Goal: Task Accomplishment & Management: Use online tool/utility

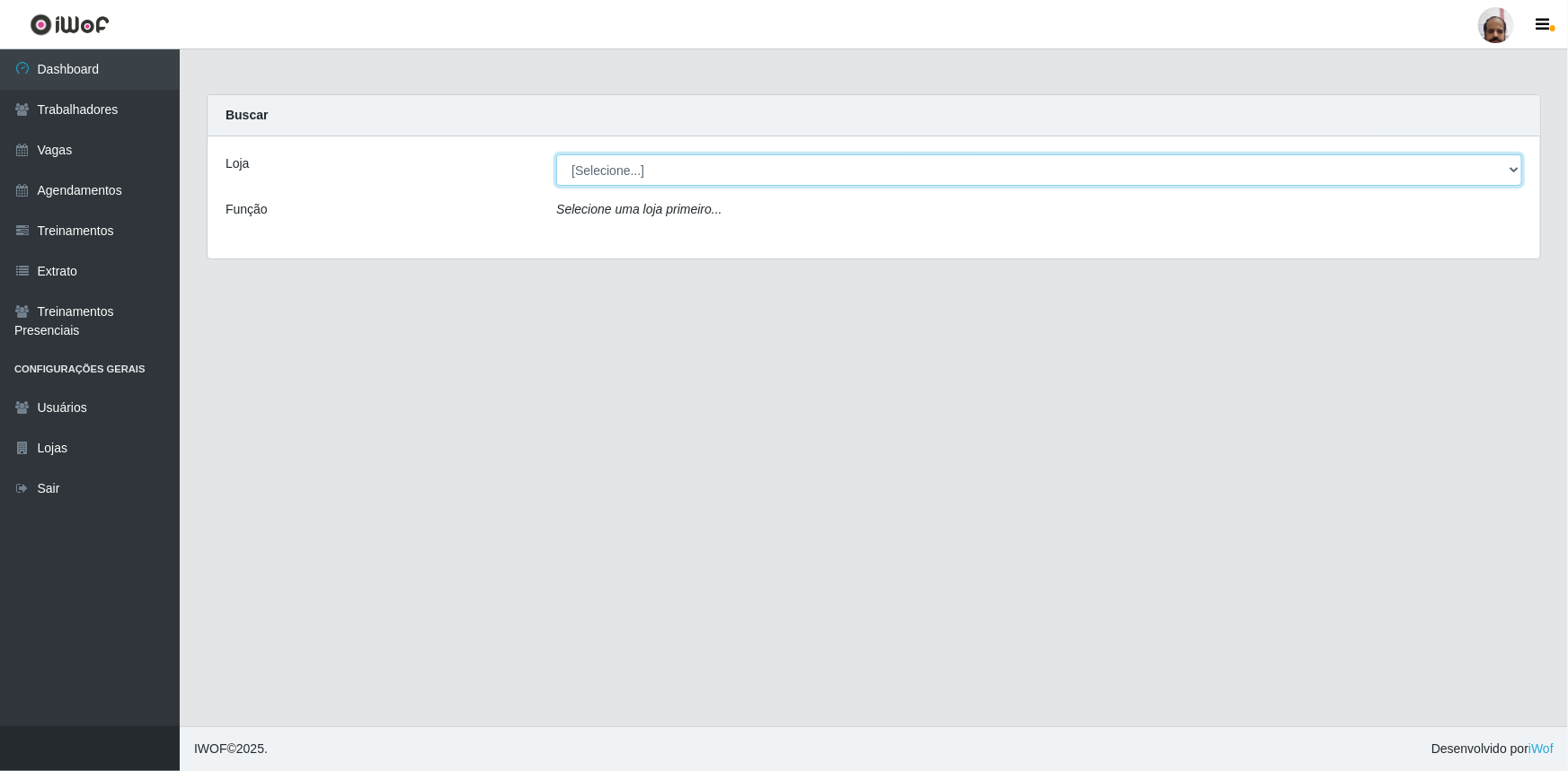
click at [619, 171] on select "[Selecione...] Mar Vermelho - Loja 05" at bounding box center [1039, 170] width 966 height 31
select select "252"
click at [556, 155] on select "[Selecione...] Mar Vermelho - Loja 05" at bounding box center [1039, 170] width 966 height 31
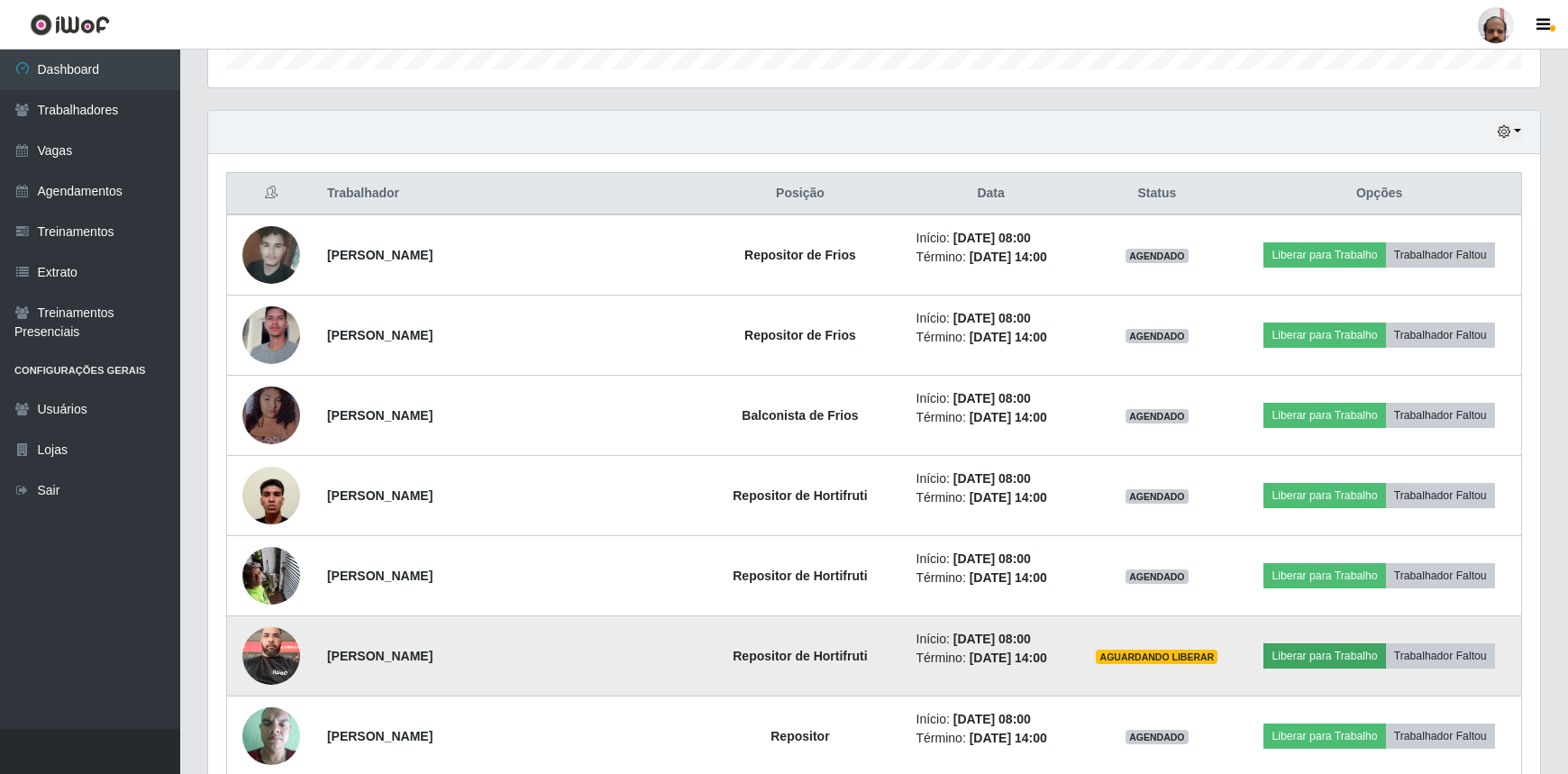
scroll to position [574, 0]
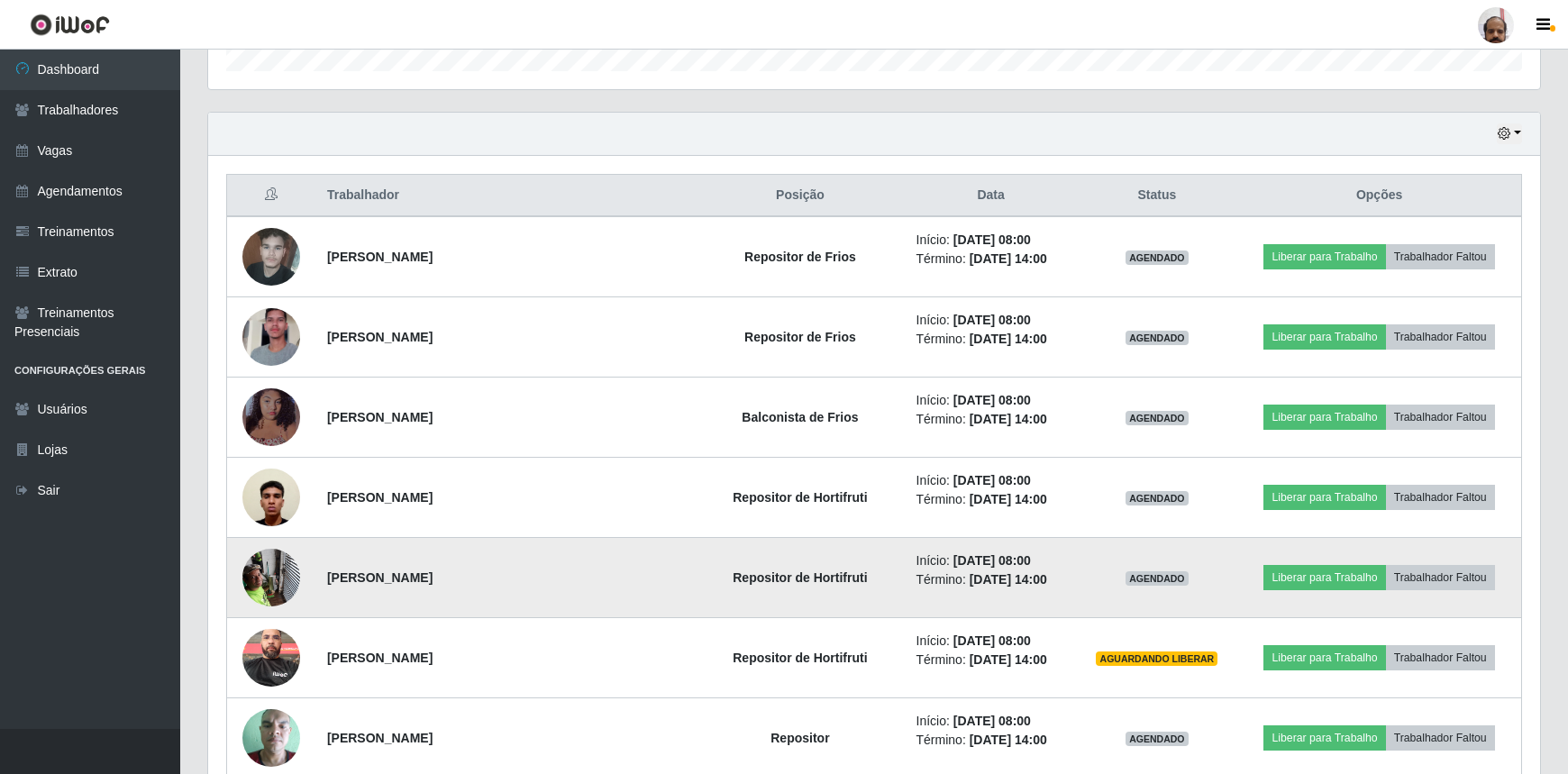
click at [268, 582] on img at bounding box center [271, 578] width 58 height 76
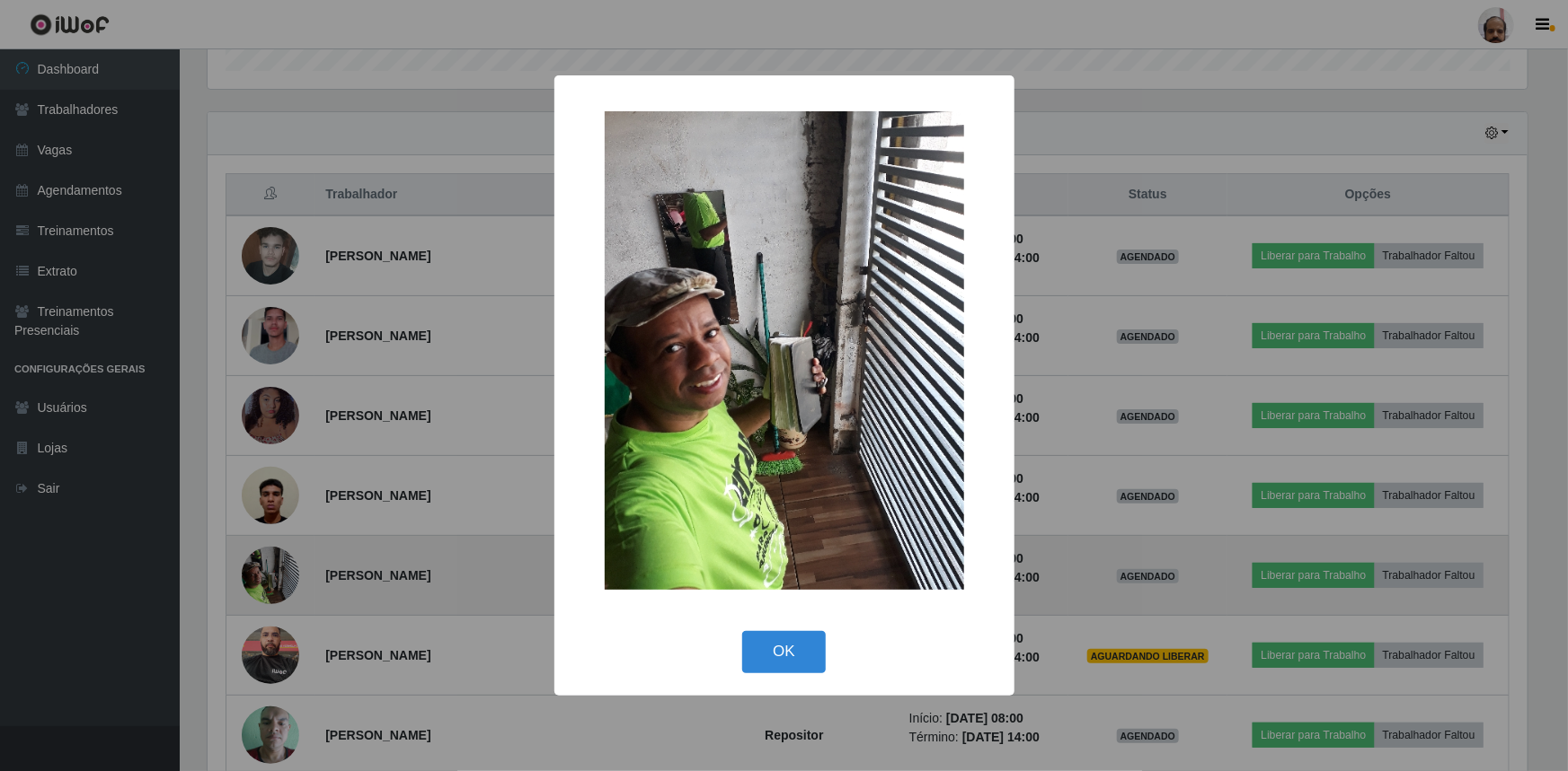
click at [267, 580] on div "× OK Cancel" at bounding box center [784, 386] width 1568 height 771
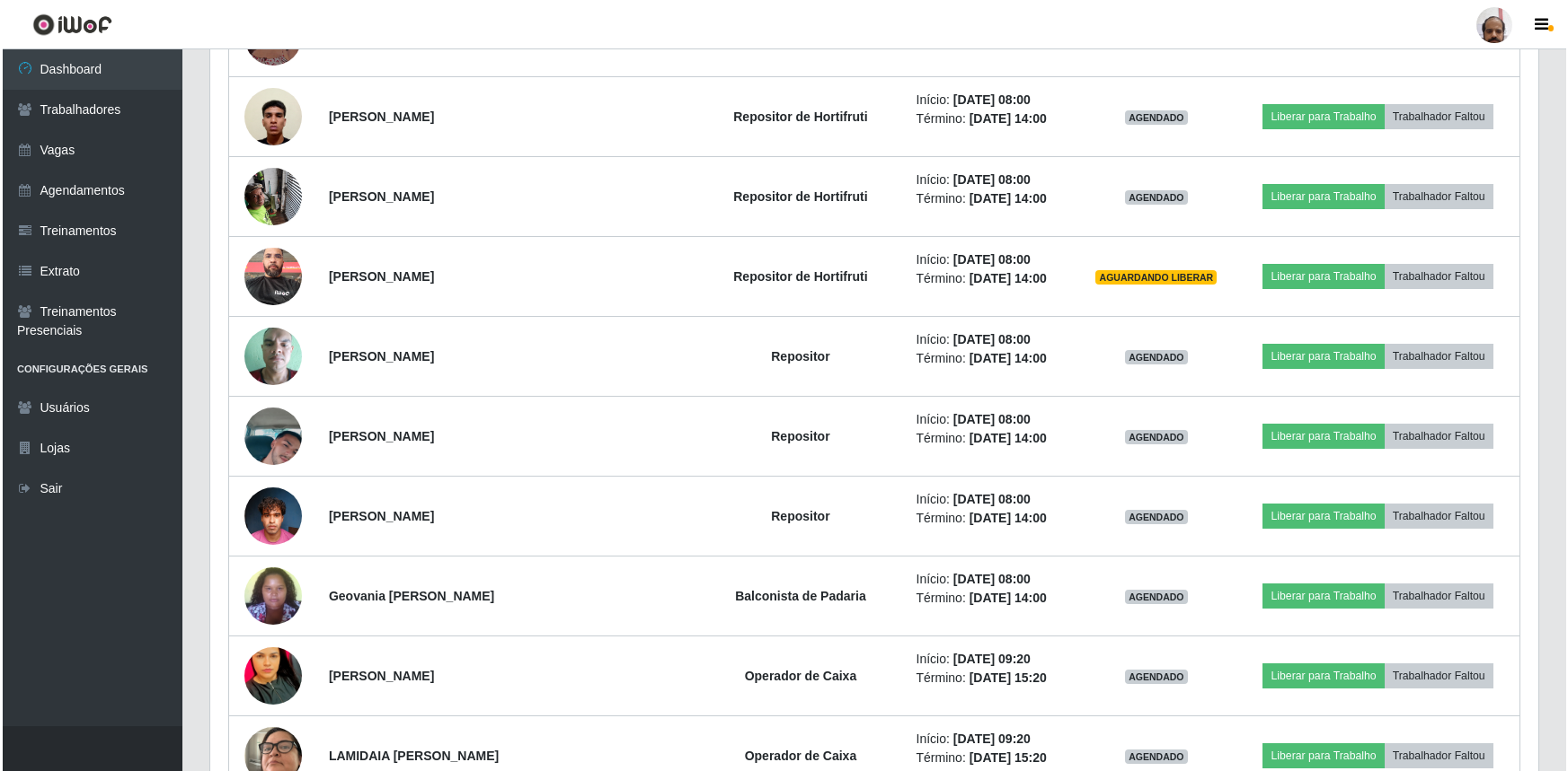
scroll to position [979, 0]
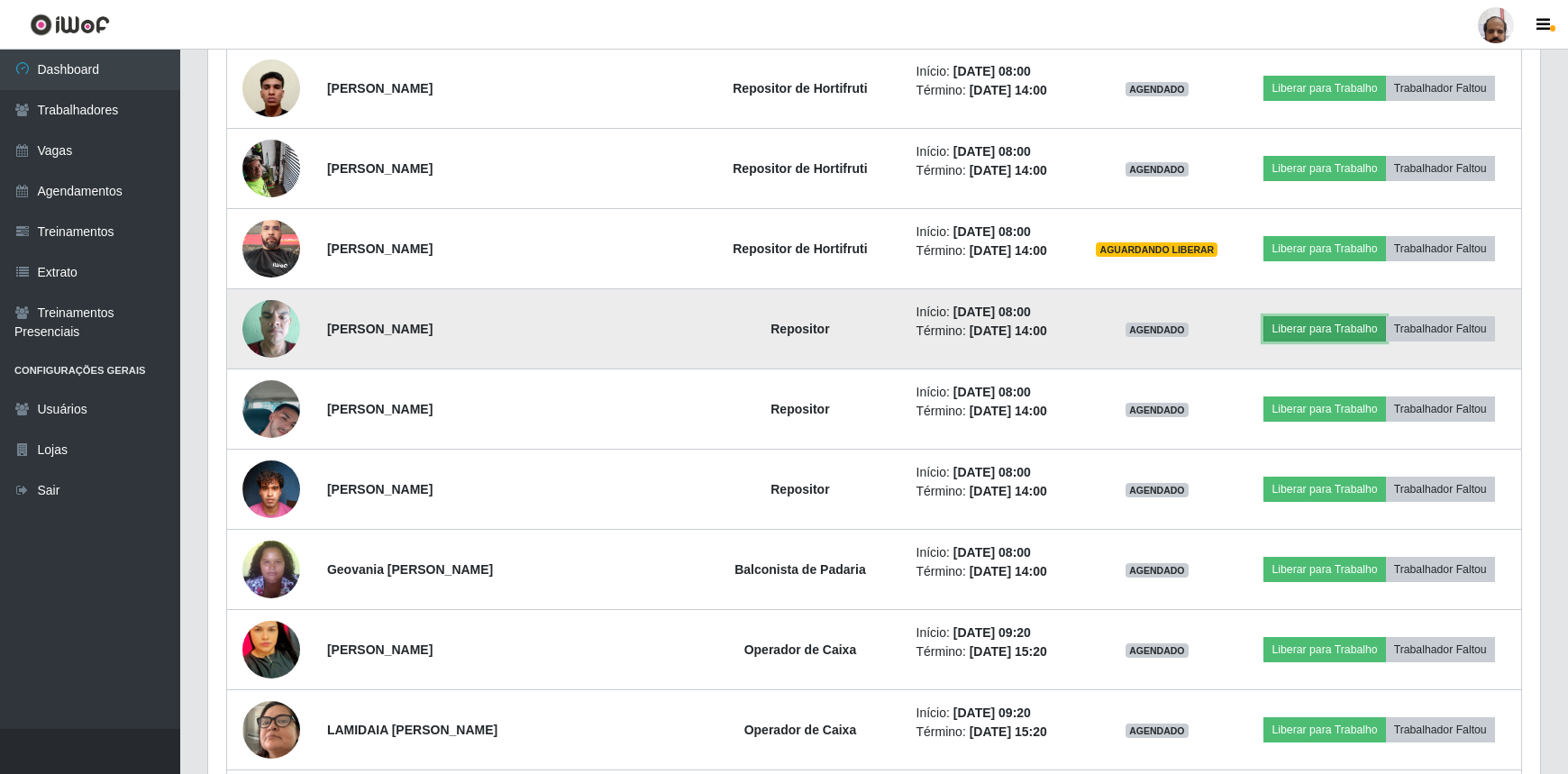
click at [1325, 327] on button "Liberar para Trabalho" at bounding box center [1324, 329] width 122 height 25
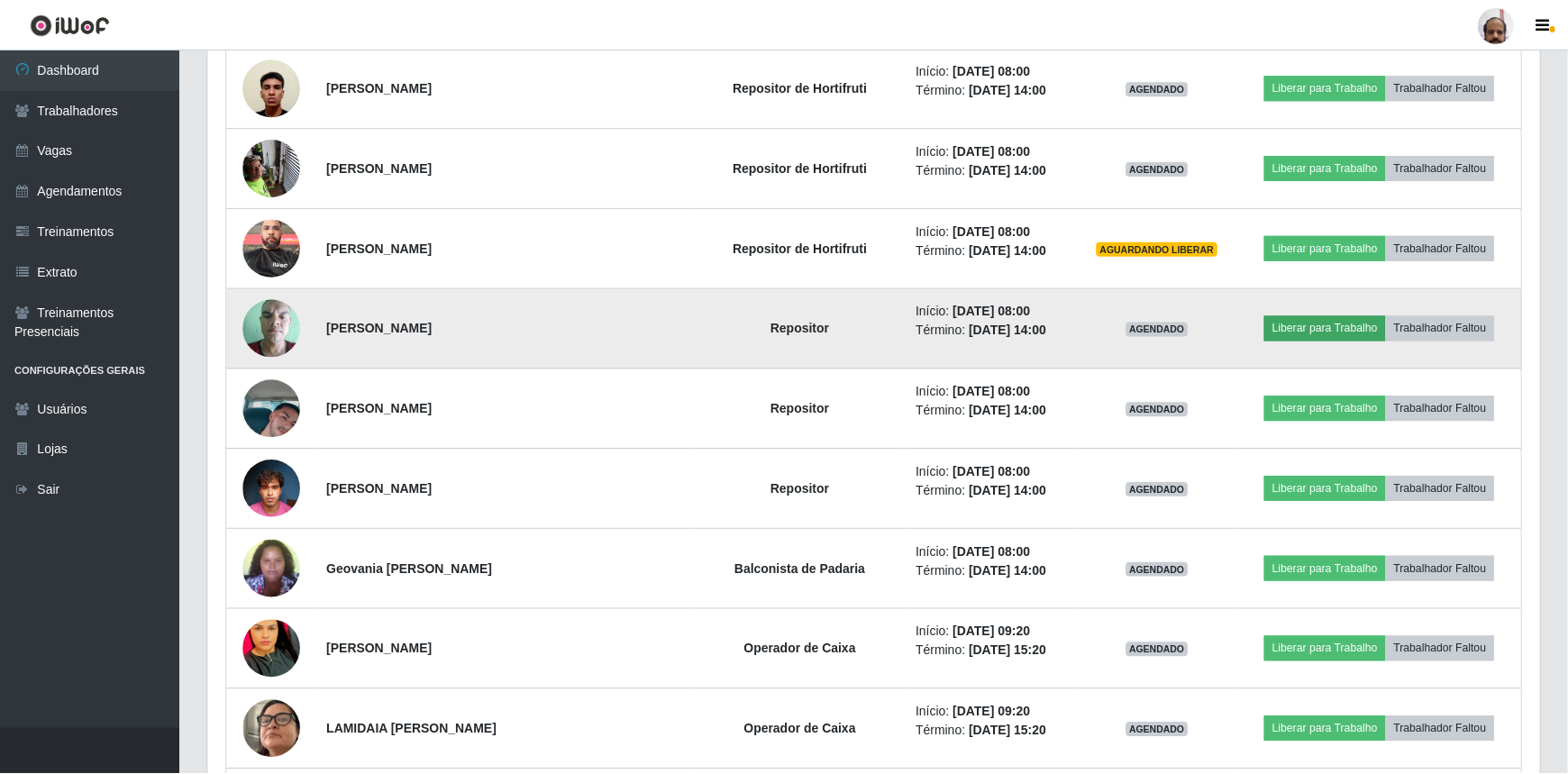
scroll to position [374, 1324]
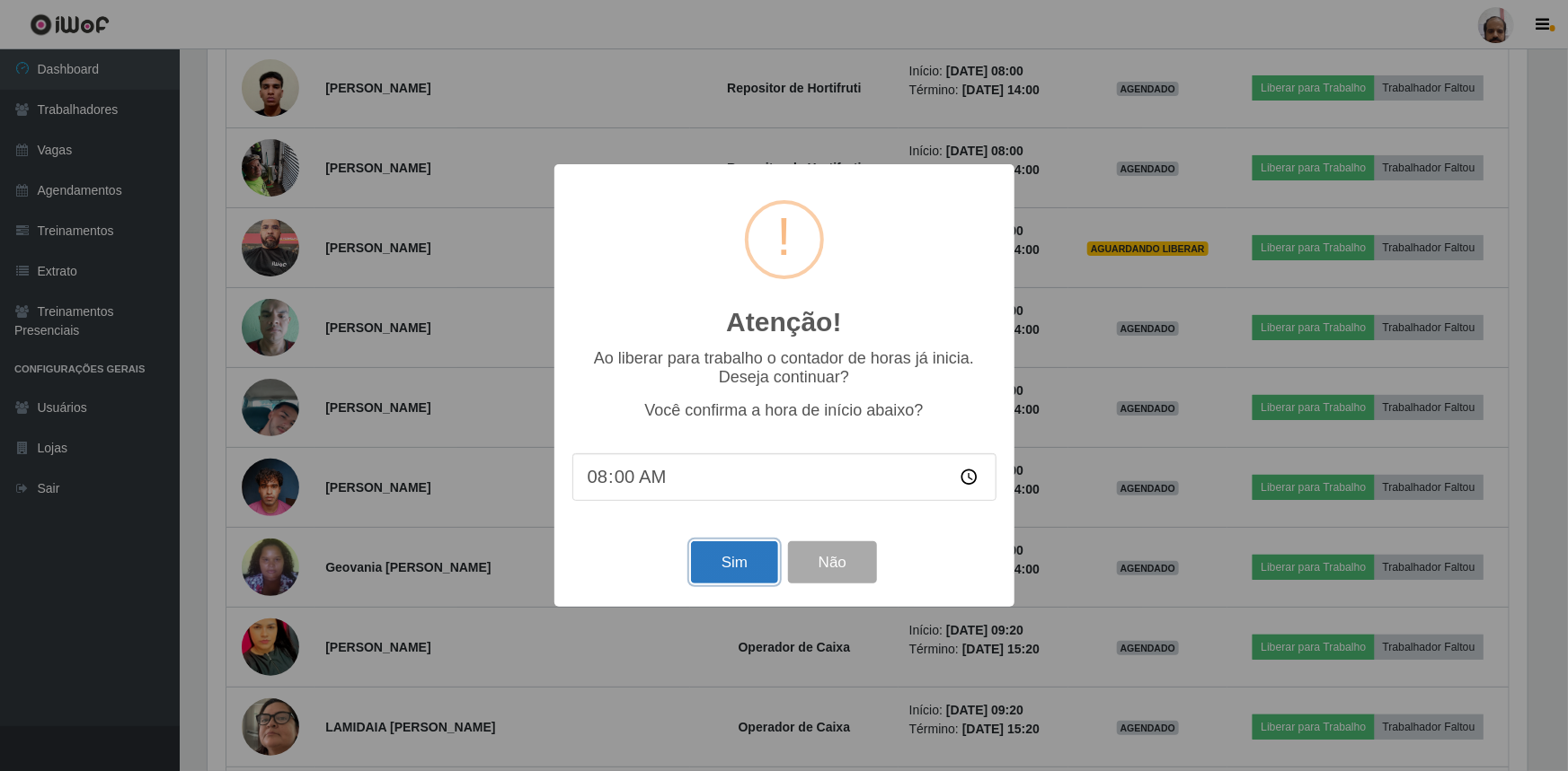
click at [748, 559] on button "Sim" at bounding box center [733, 562] width 87 height 42
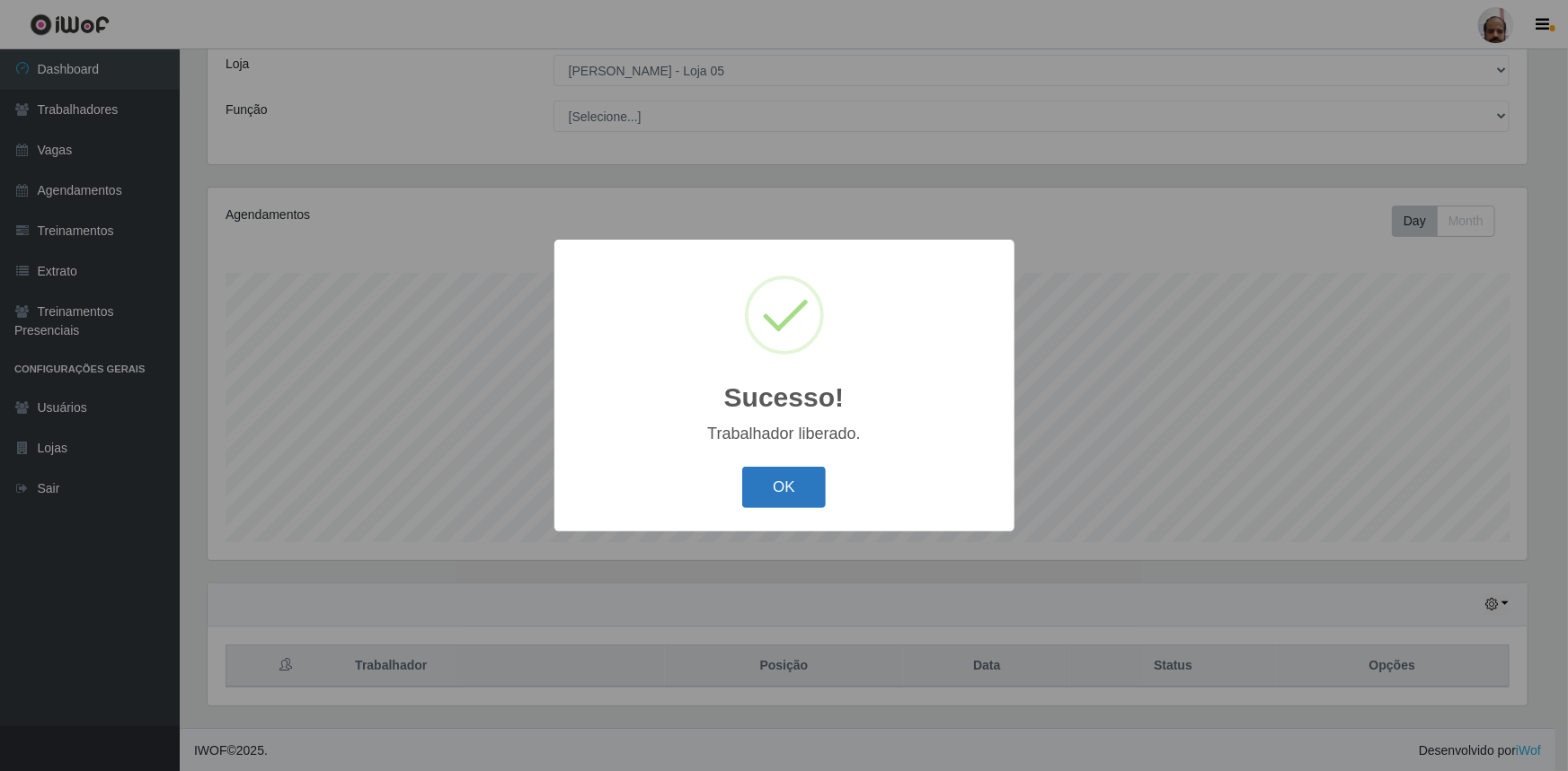
click at [787, 493] on button "OK" at bounding box center [784, 488] width 84 height 42
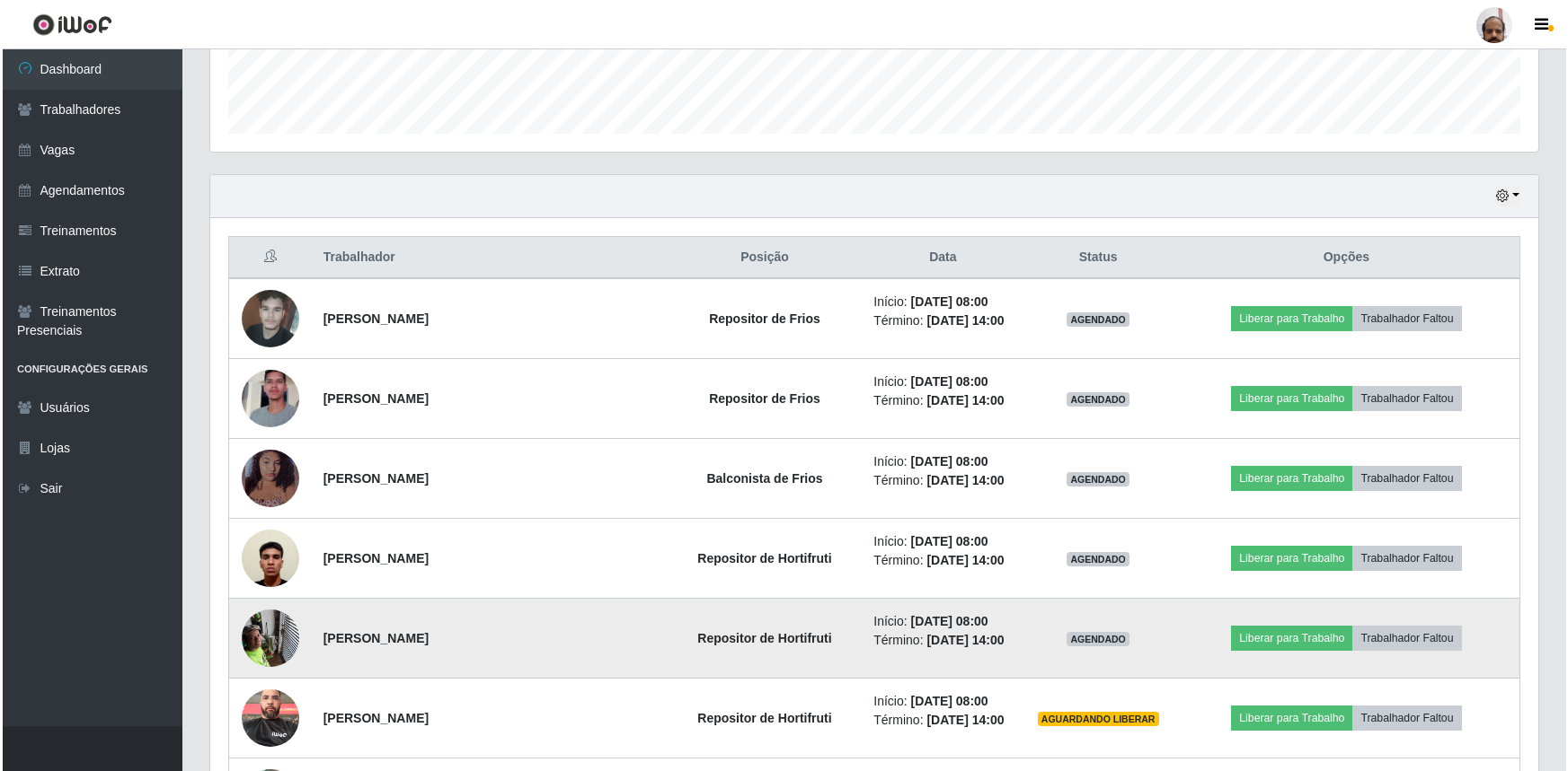
scroll to position [590, 0]
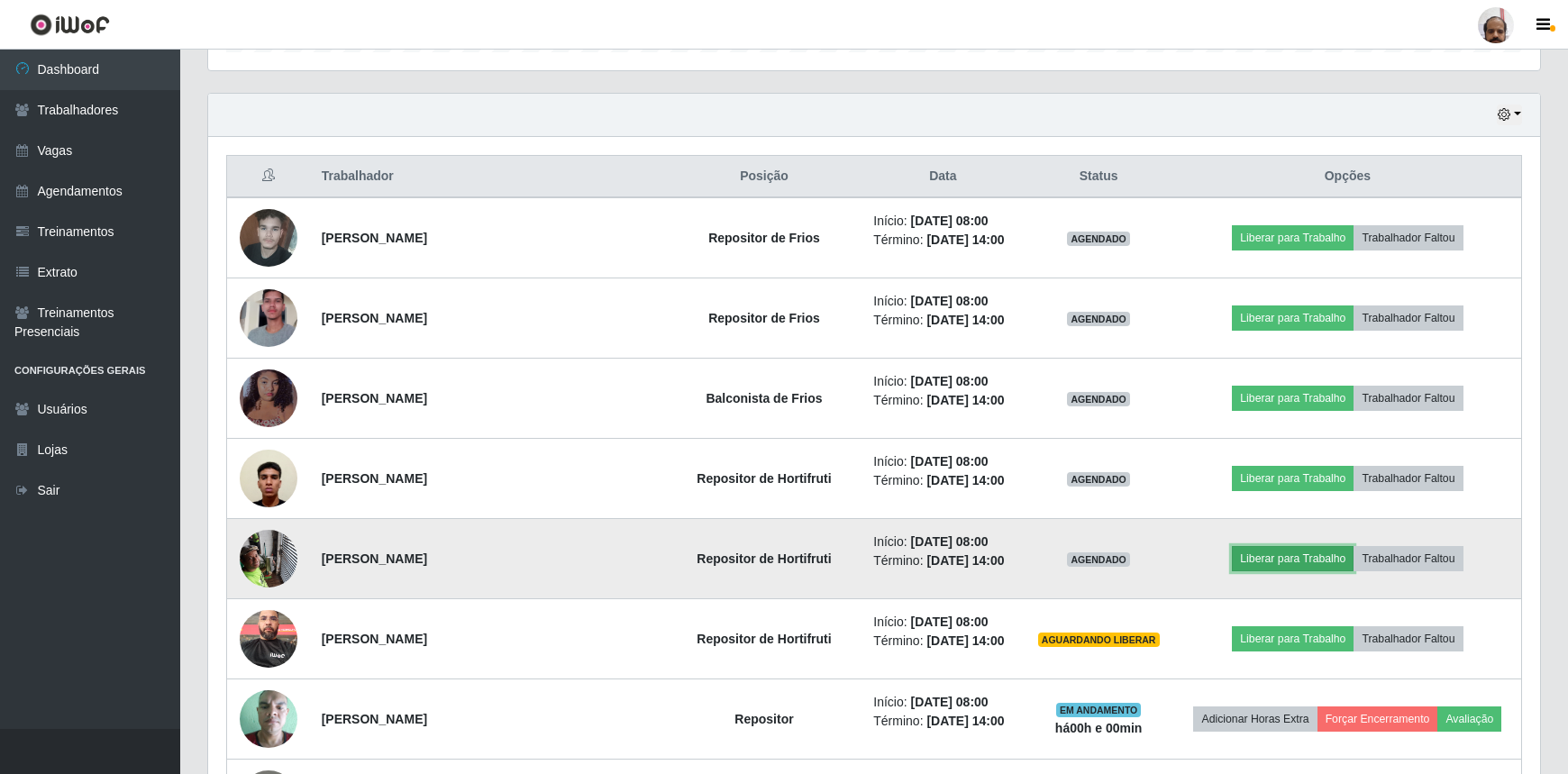
click at [1297, 551] on button "Liberar para Trabalho" at bounding box center [1293, 559] width 122 height 25
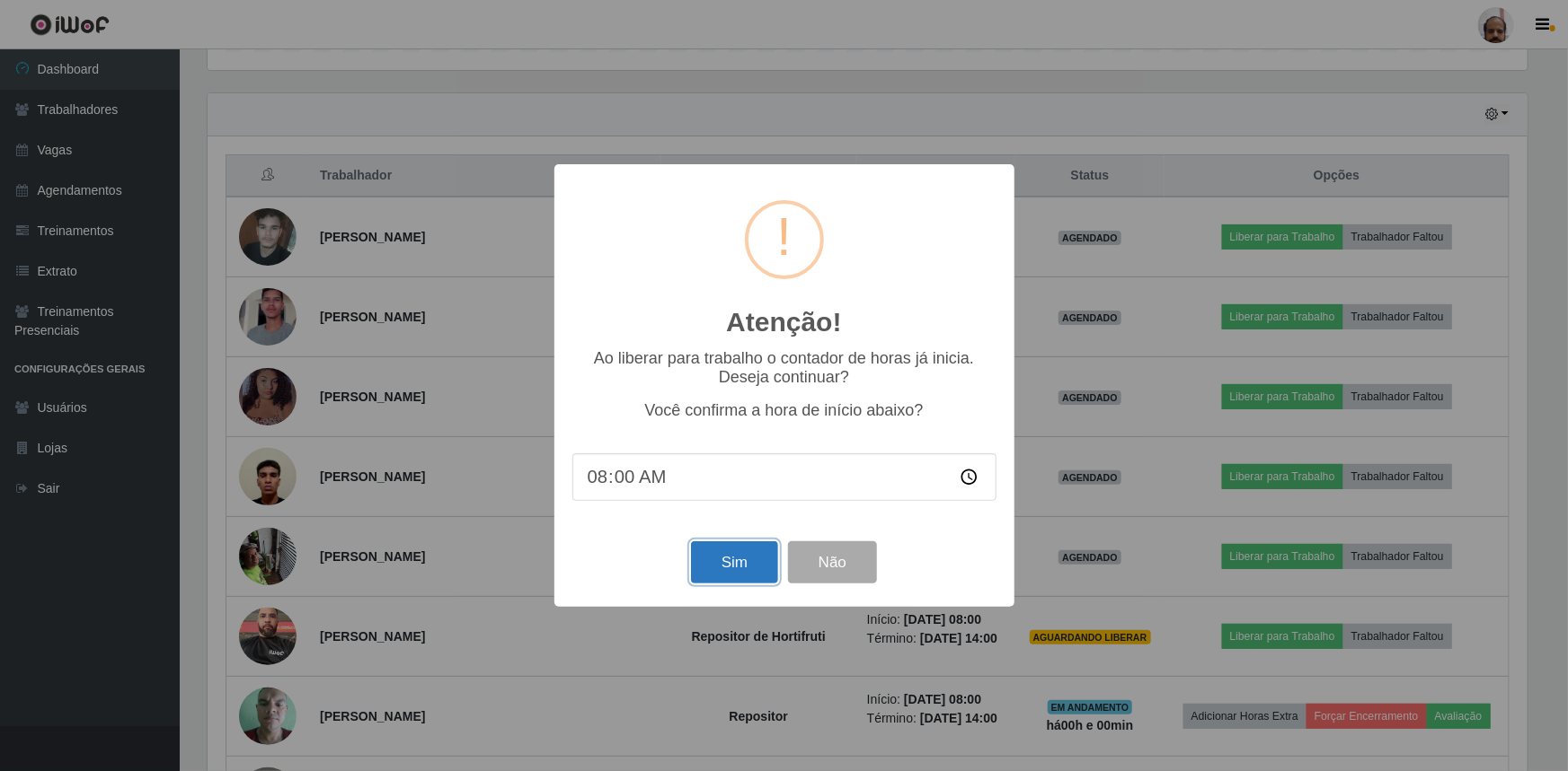
click at [742, 564] on button "Sim" at bounding box center [733, 562] width 87 height 42
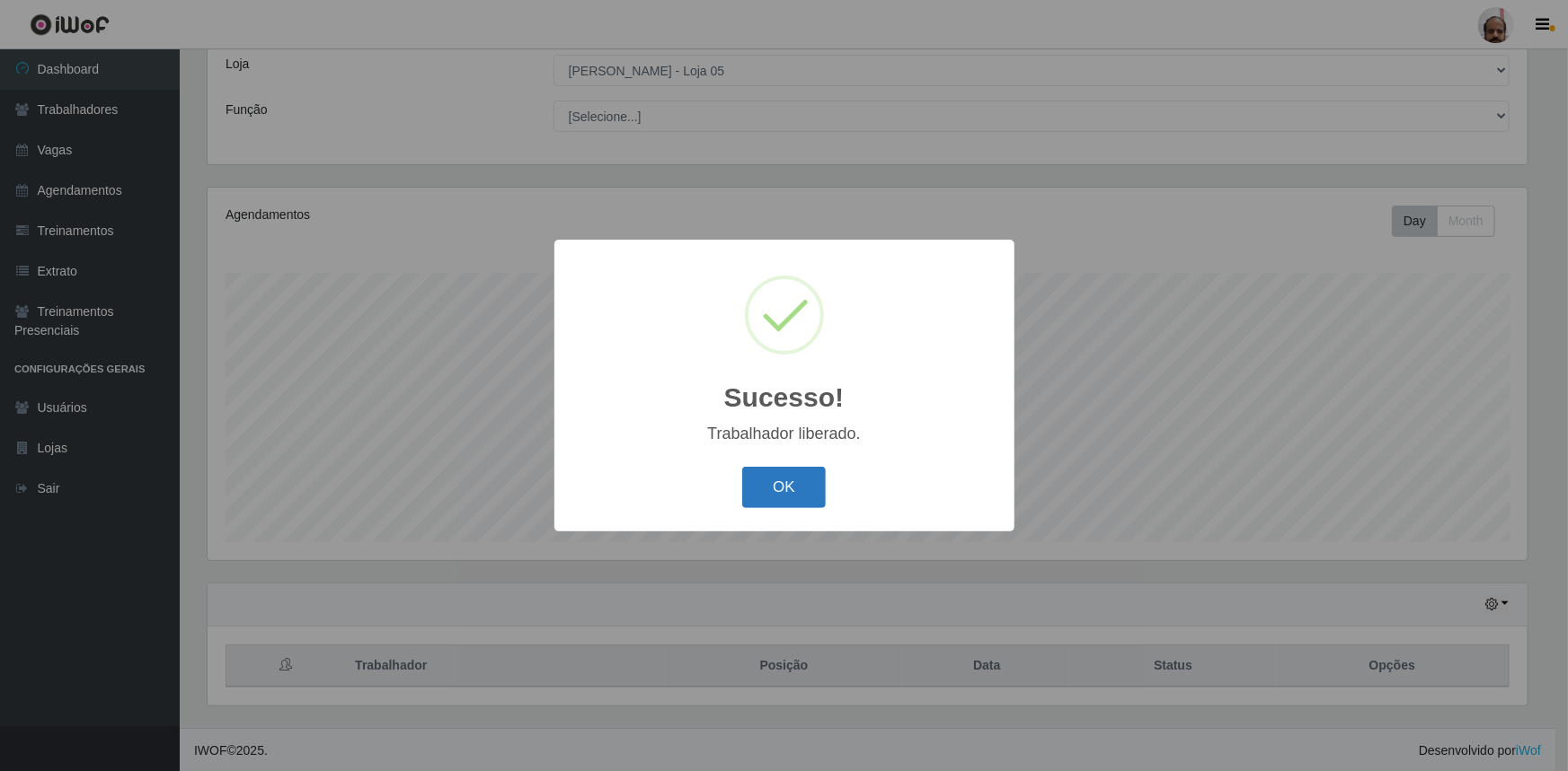
click at [788, 486] on button "OK" at bounding box center [784, 488] width 84 height 42
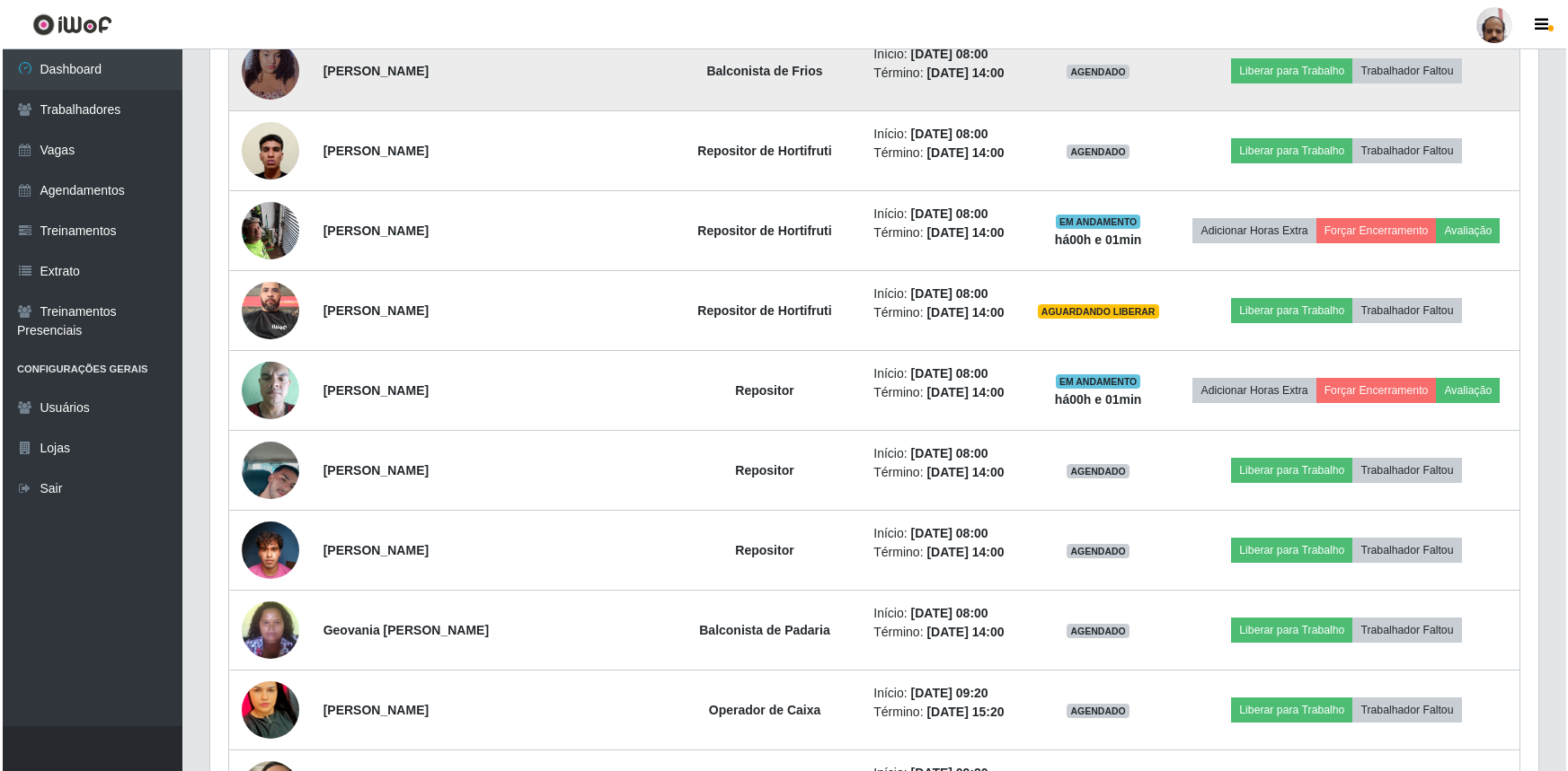
scroll to position [998, 0]
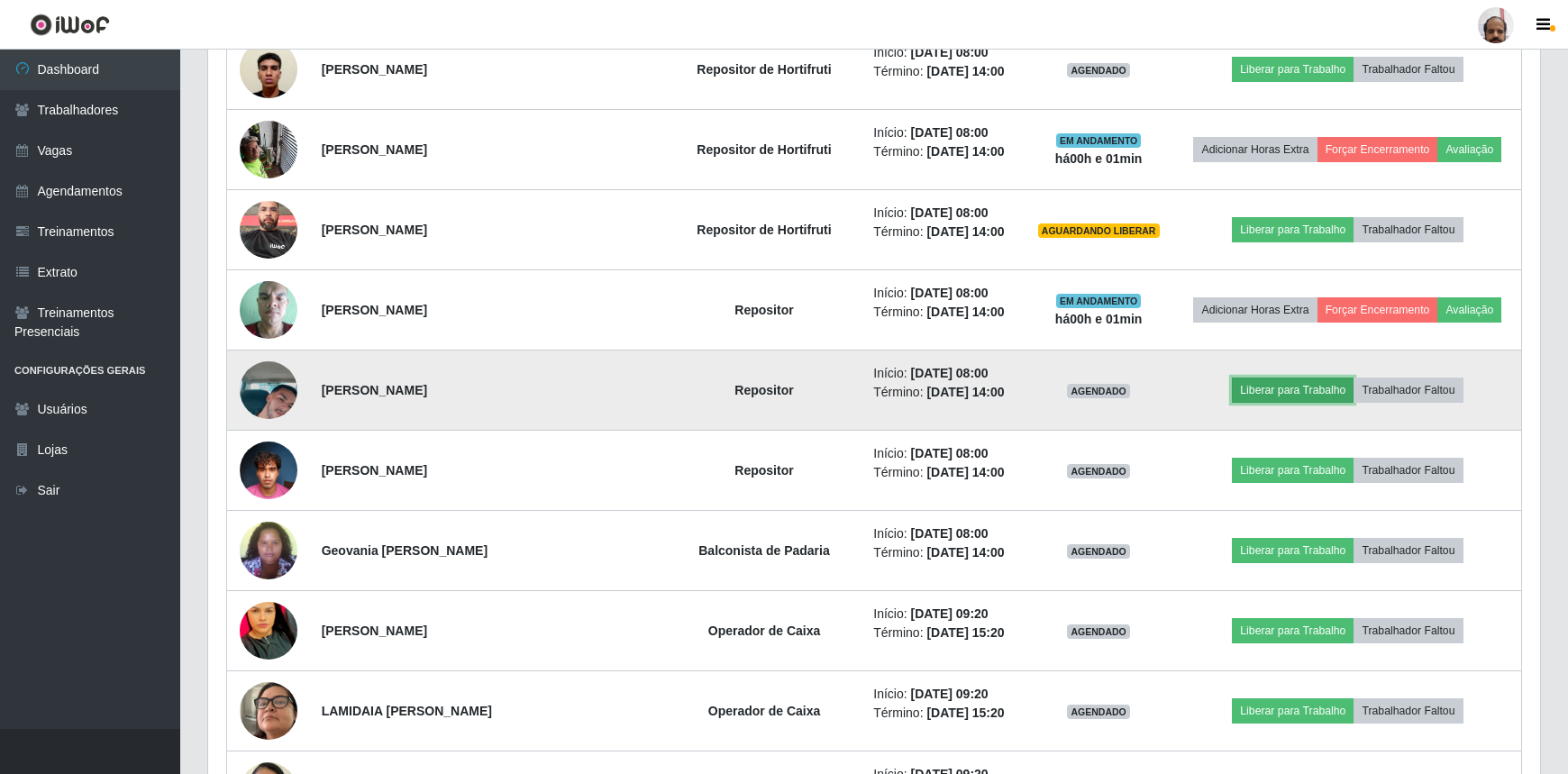
click at [1285, 384] on button "Liberar para Trabalho" at bounding box center [1293, 391] width 122 height 25
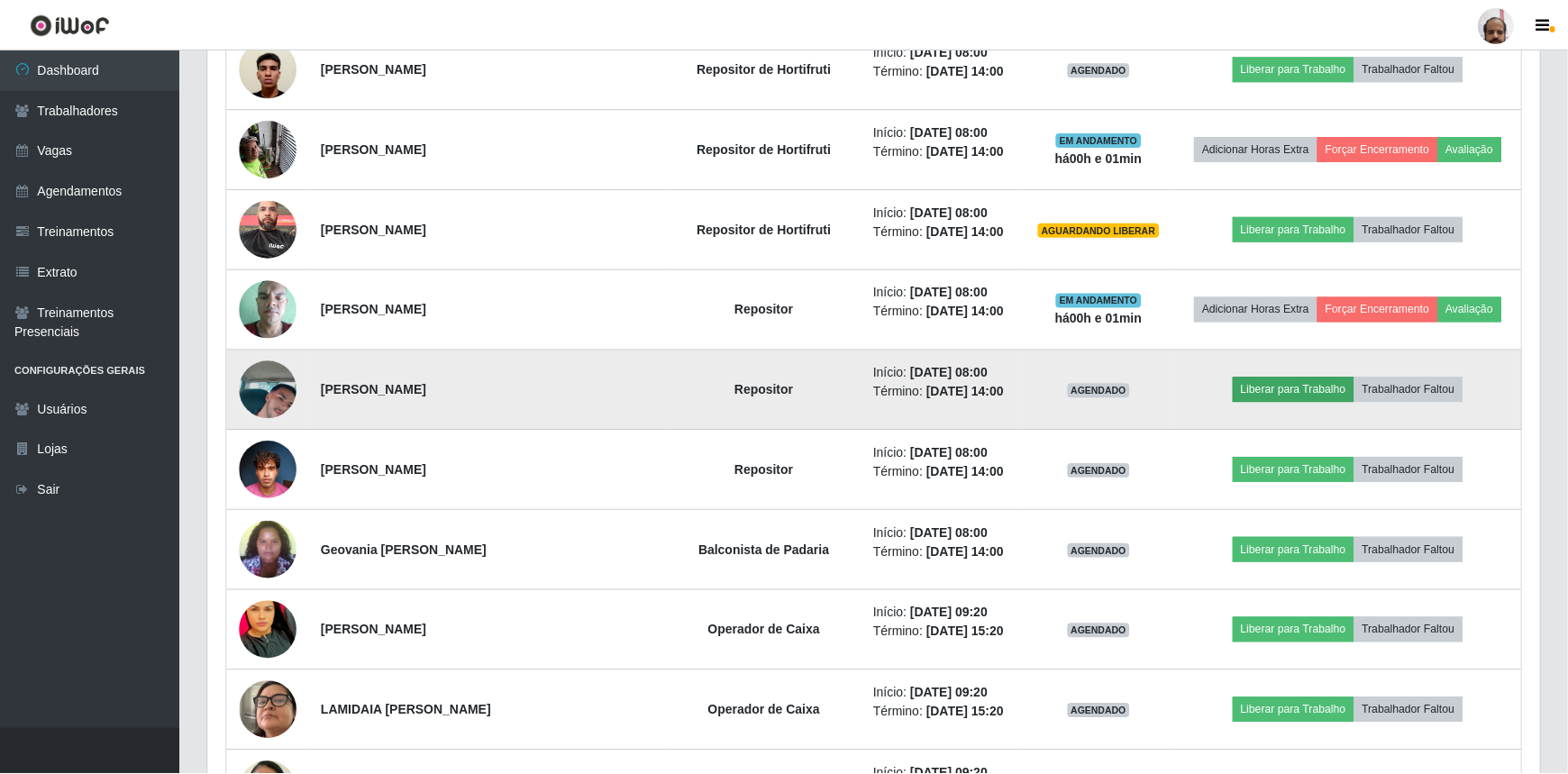
scroll to position [374, 1324]
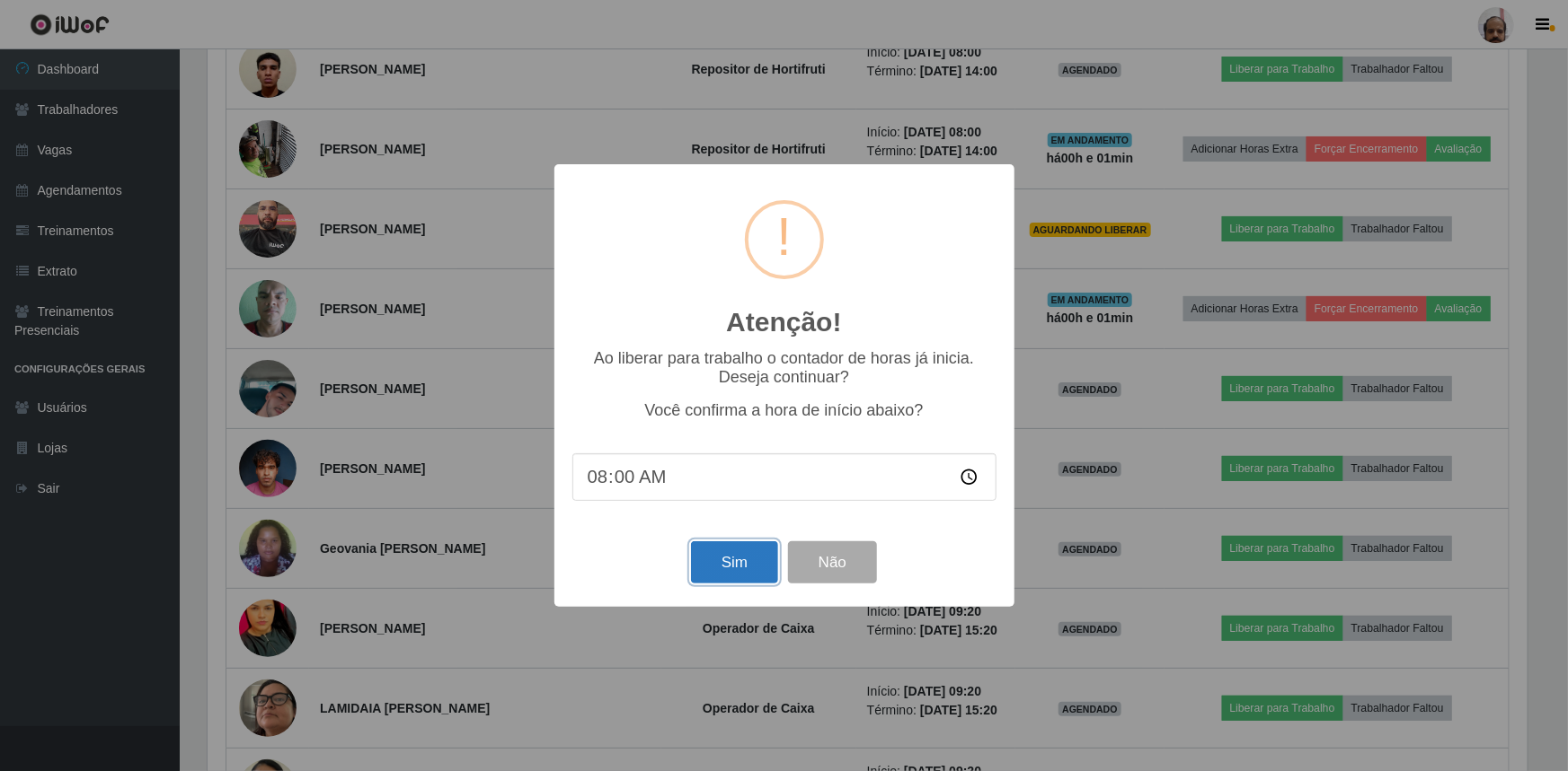
click at [746, 557] on button "Sim" at bounding box center [733, 562] width 87 height 42
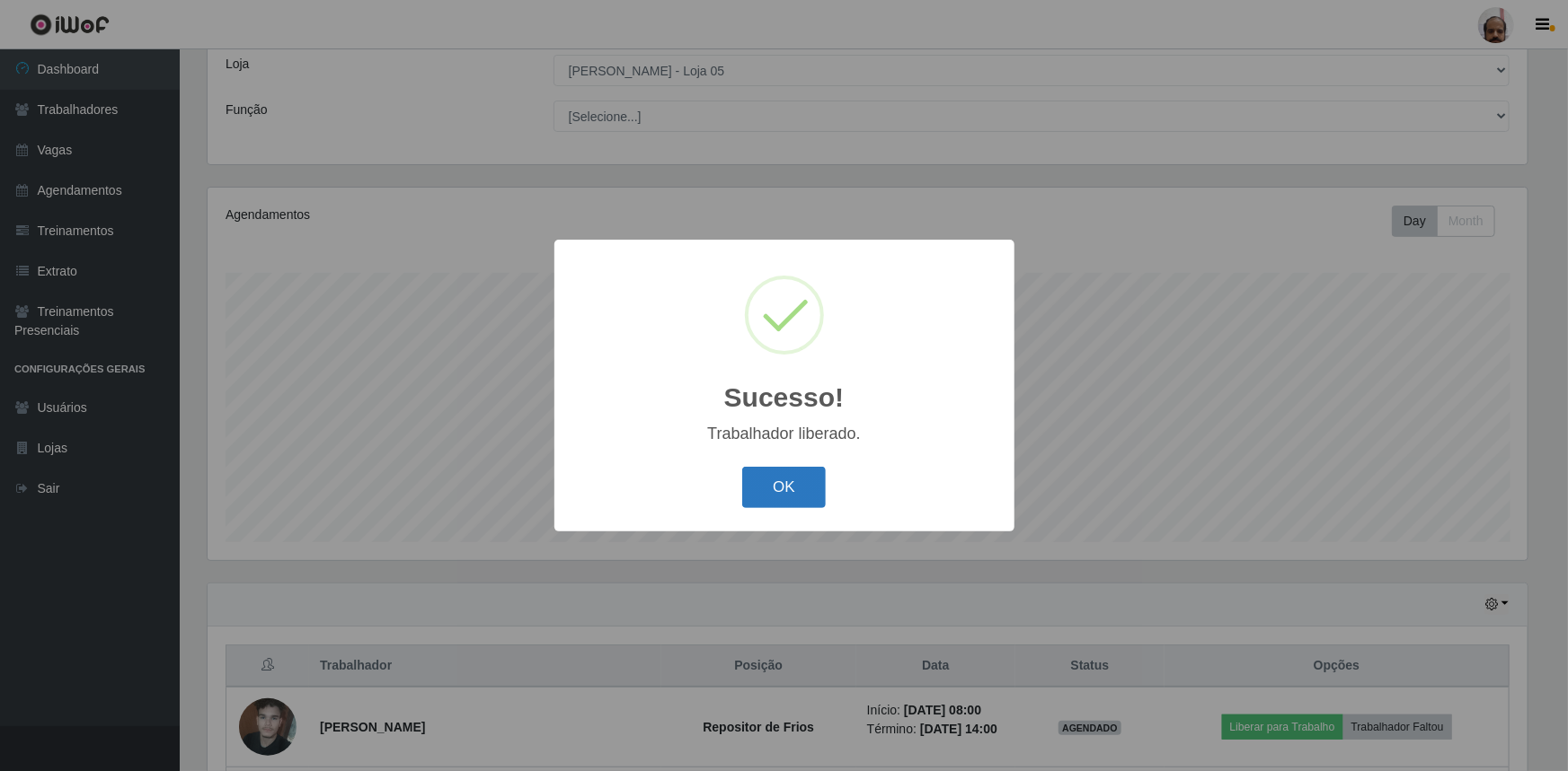
click at [778, 495] on button "OK" at bounding box center [784, 488] width 84 height 42
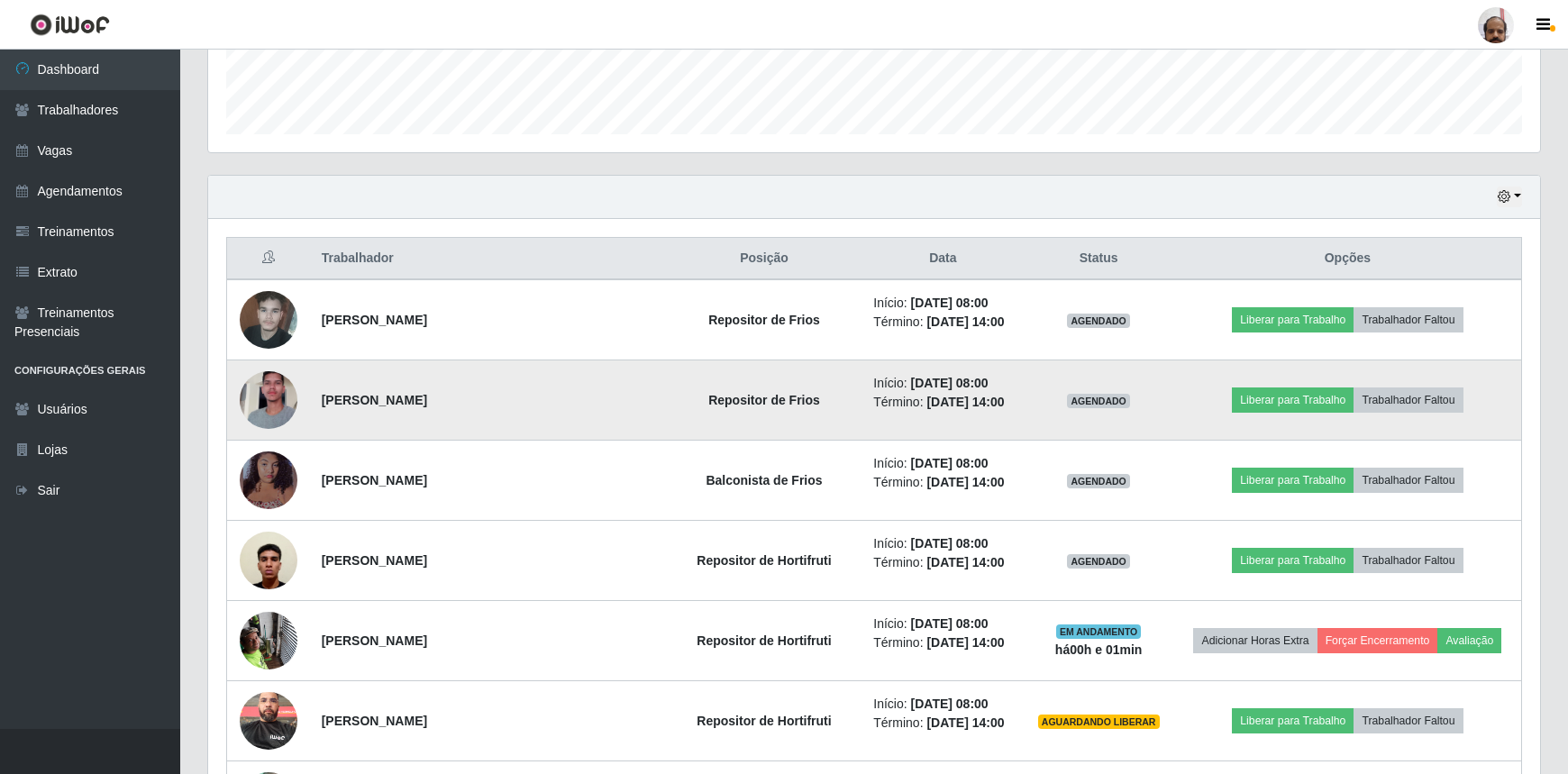
scroll to position [592, 0]
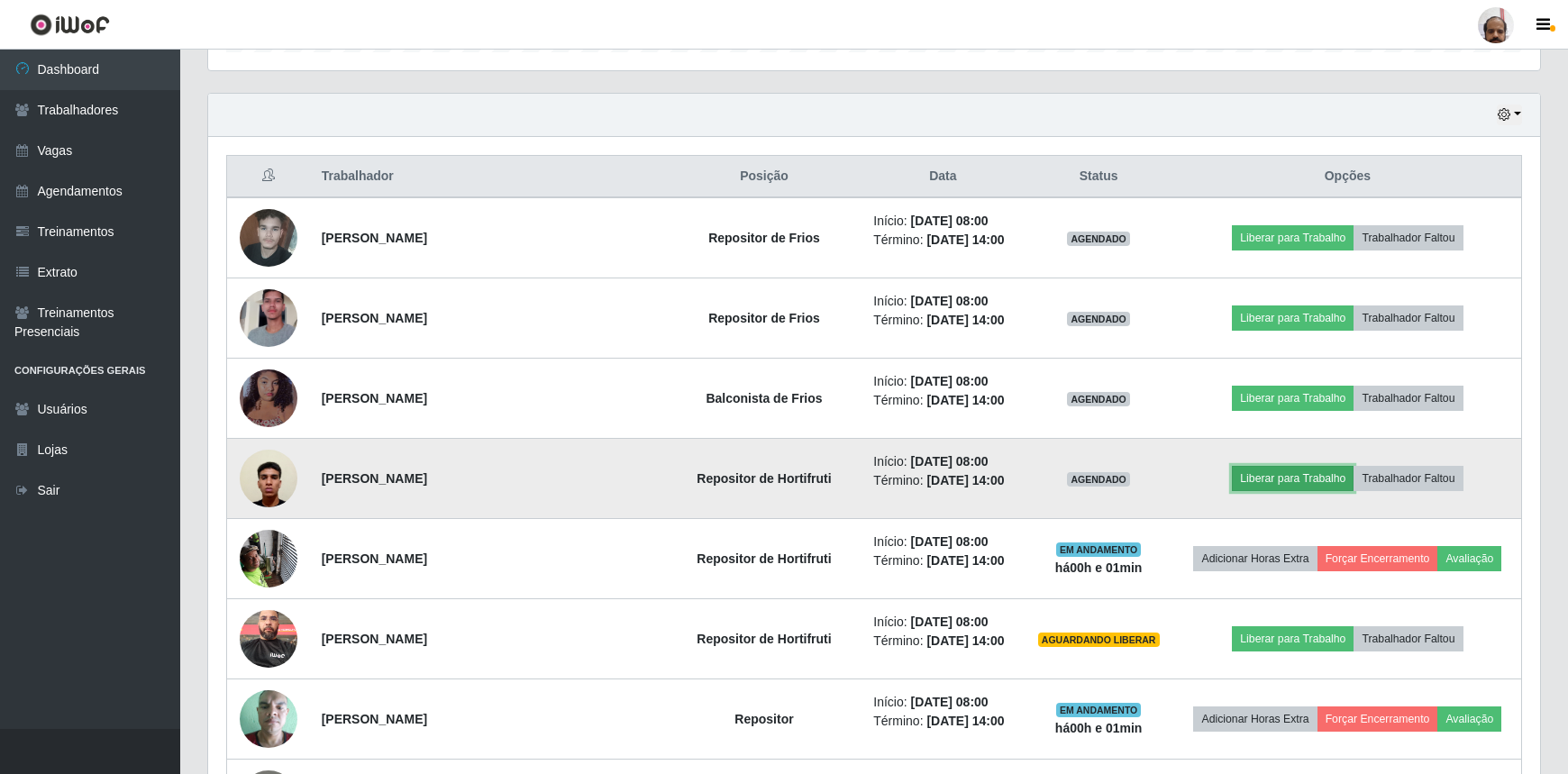
click at [1297, 478] on button "Liberar para Trabalho" at bounding box center [1293, 479] width 122 height 25
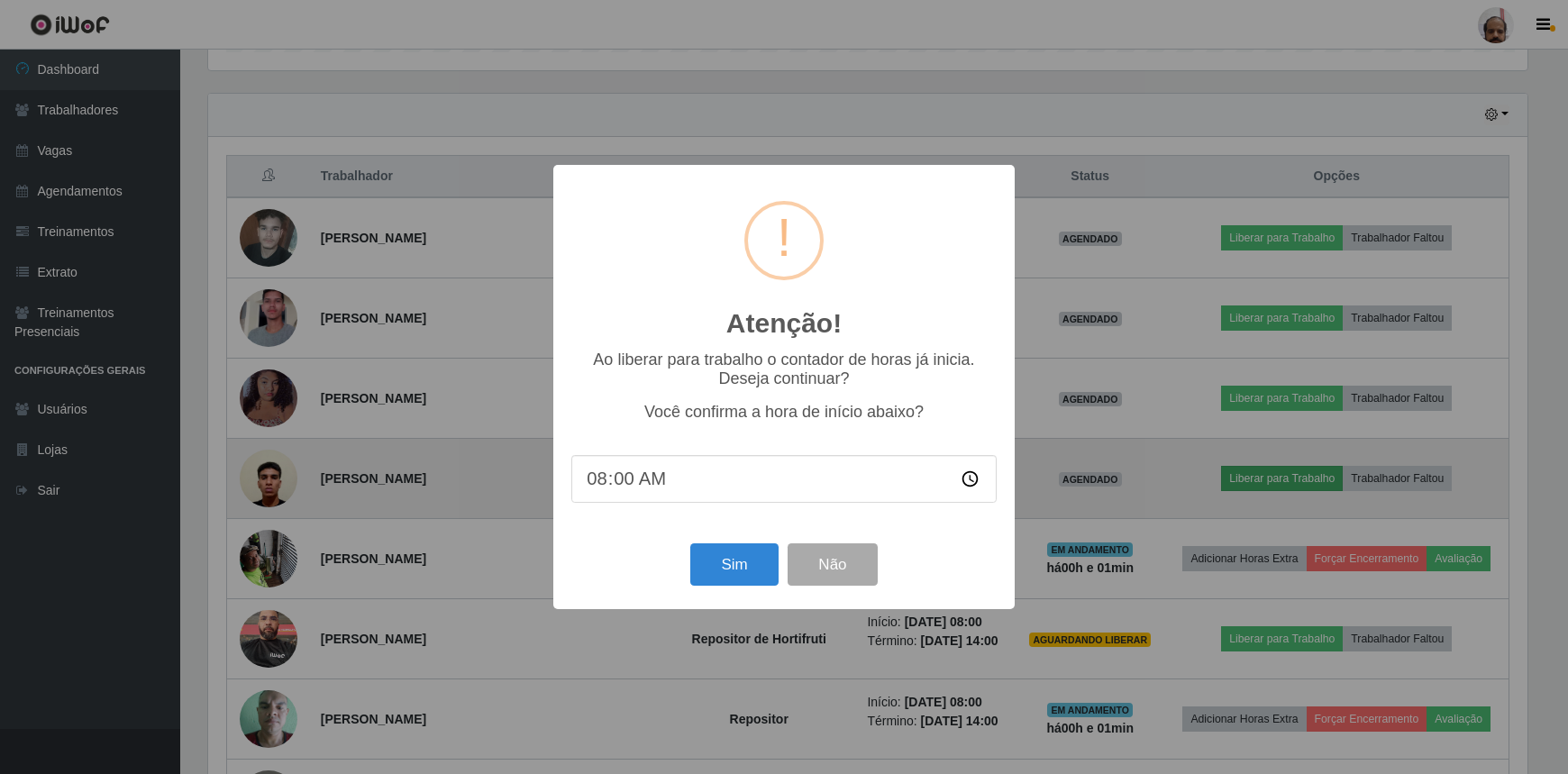
scroll to position [374, 1324]
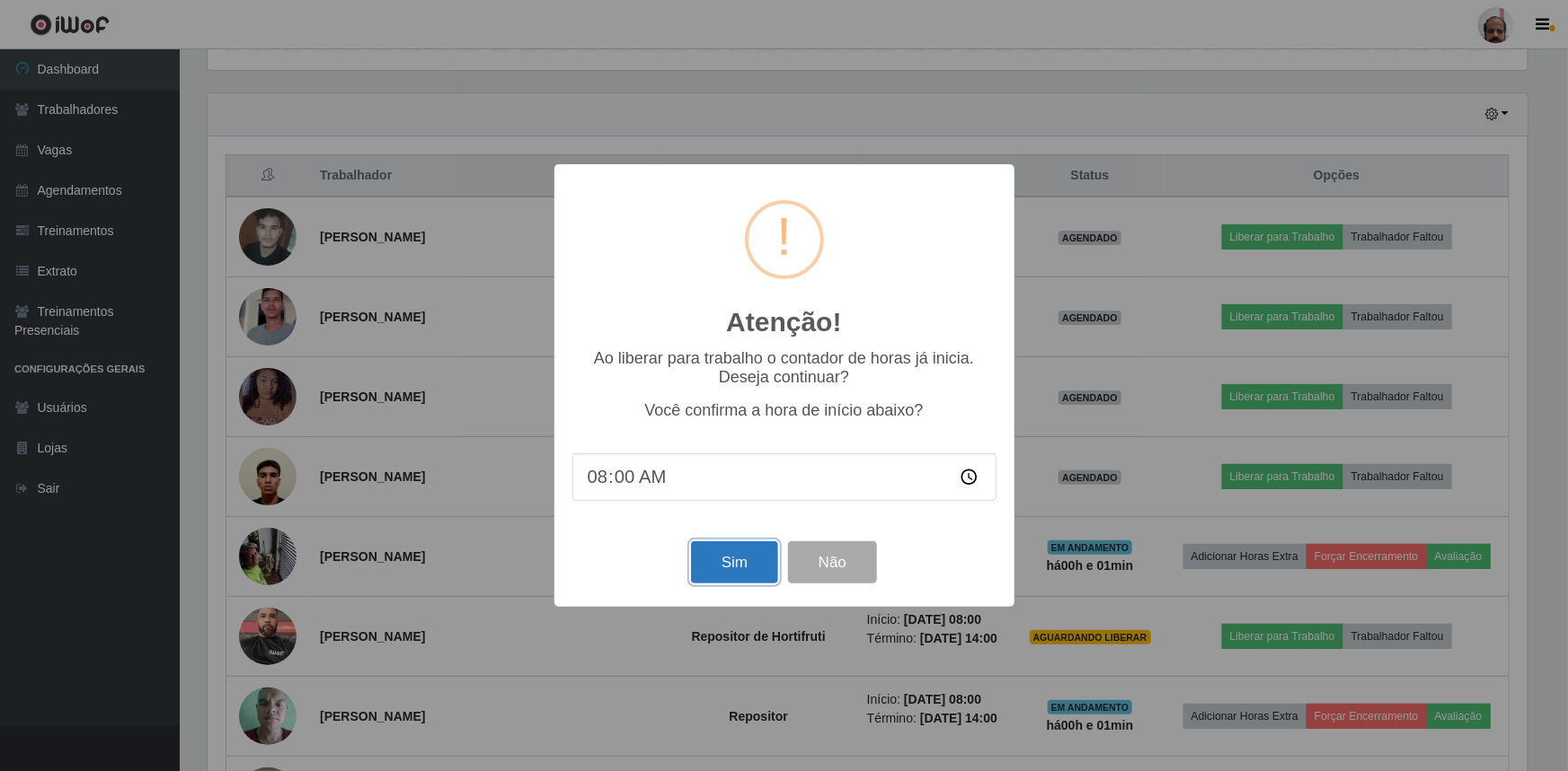
click at [769, 579] on button "Sim" at bounding box center [733, 562] width 87 height 42
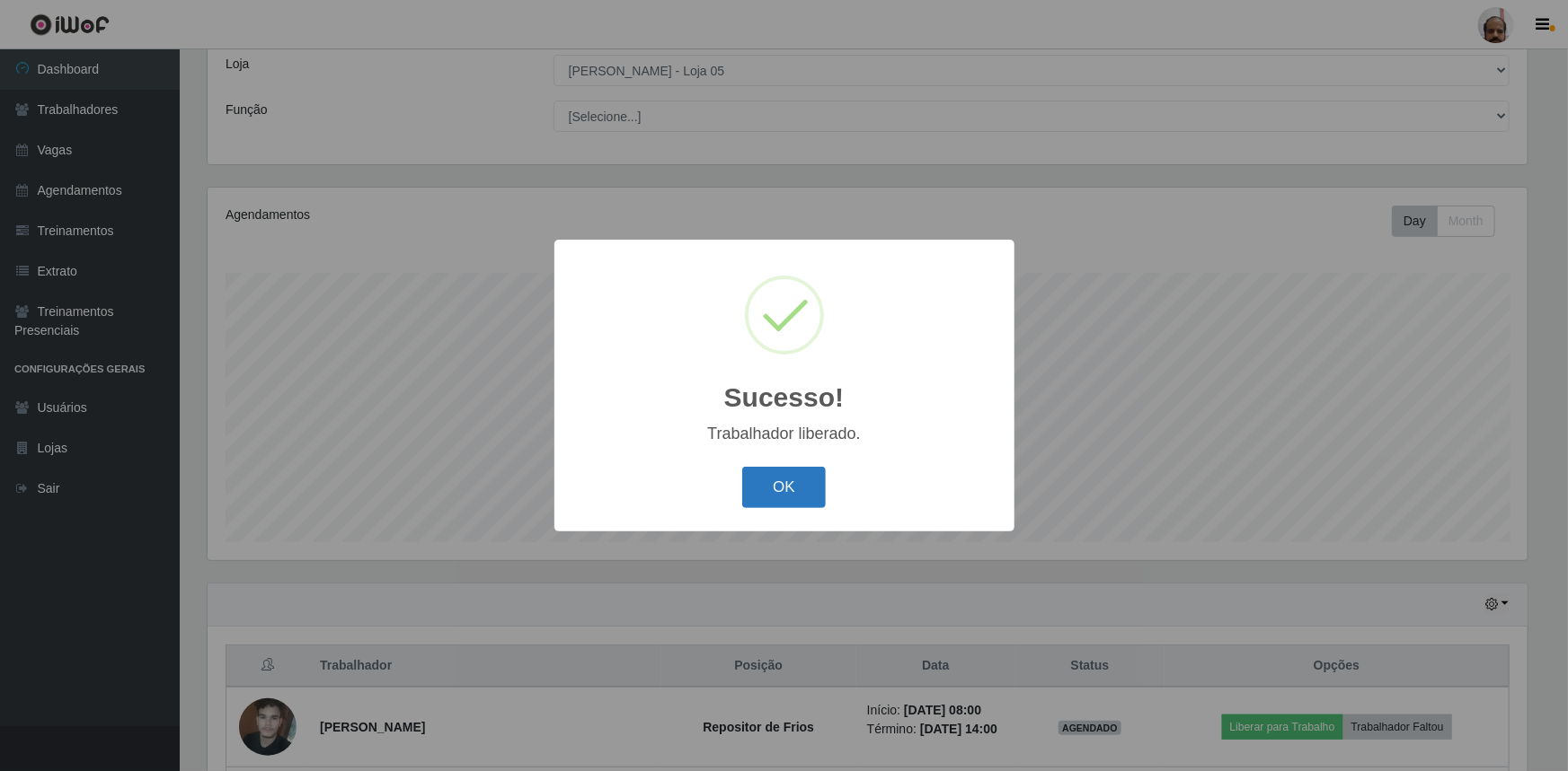
click at [784, 496] on button "OK" at bounding box center [784, 488] width 84 height 42
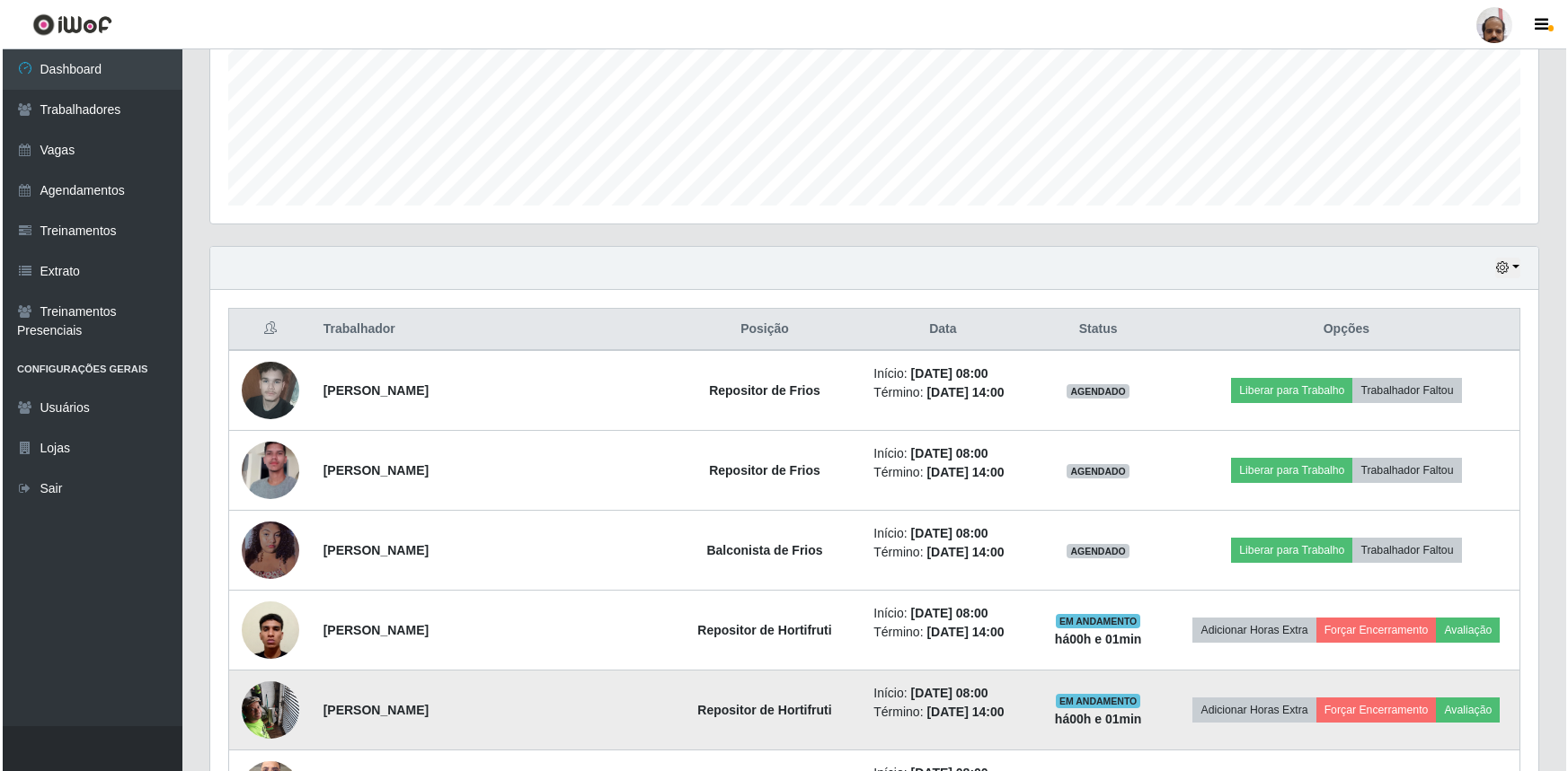
scroll to position [426, 0]
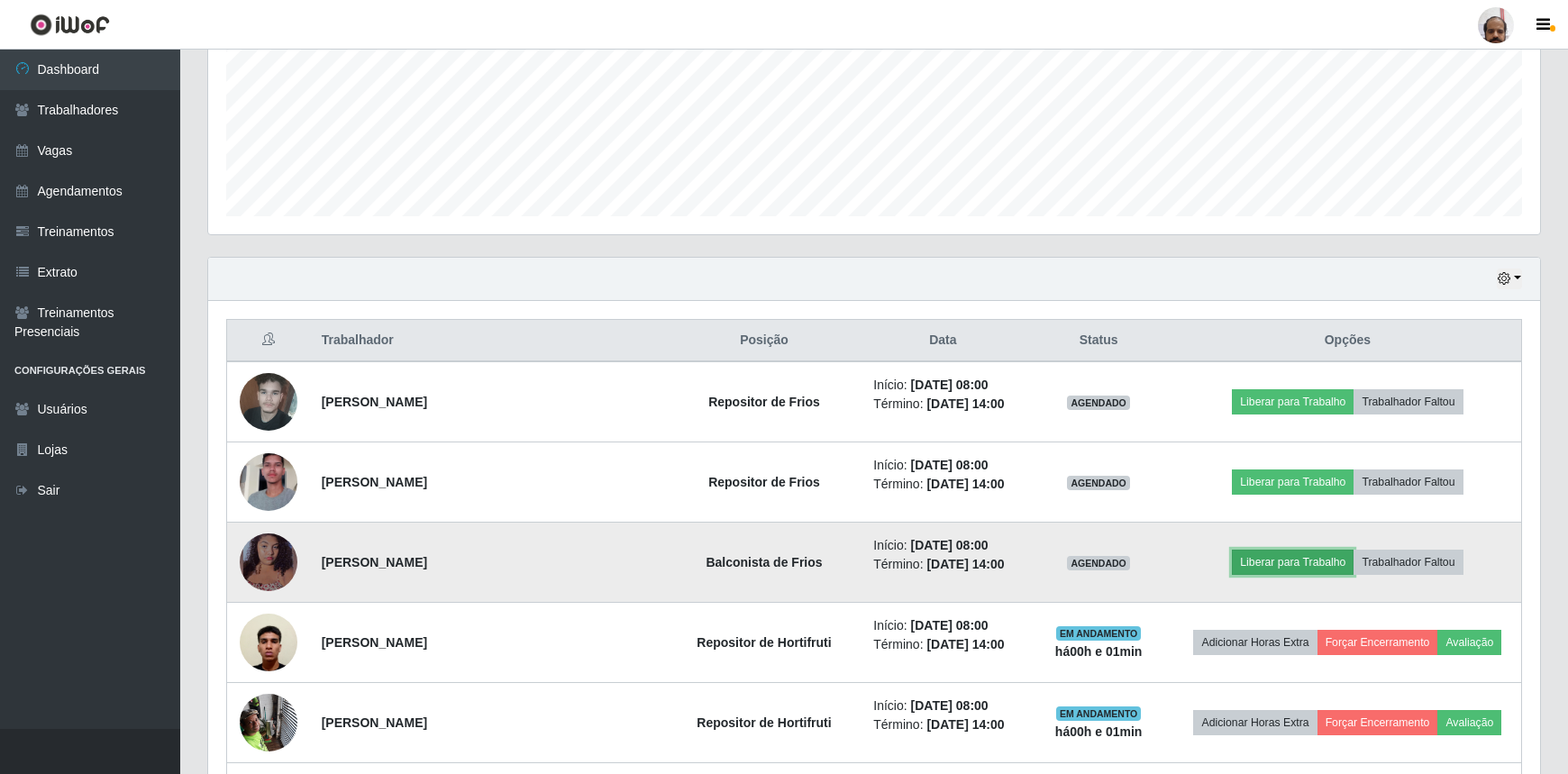
click at [1293, 553] on button "Liberar para Trabalho" at bounding box center [1293, 563] width 122 height 25
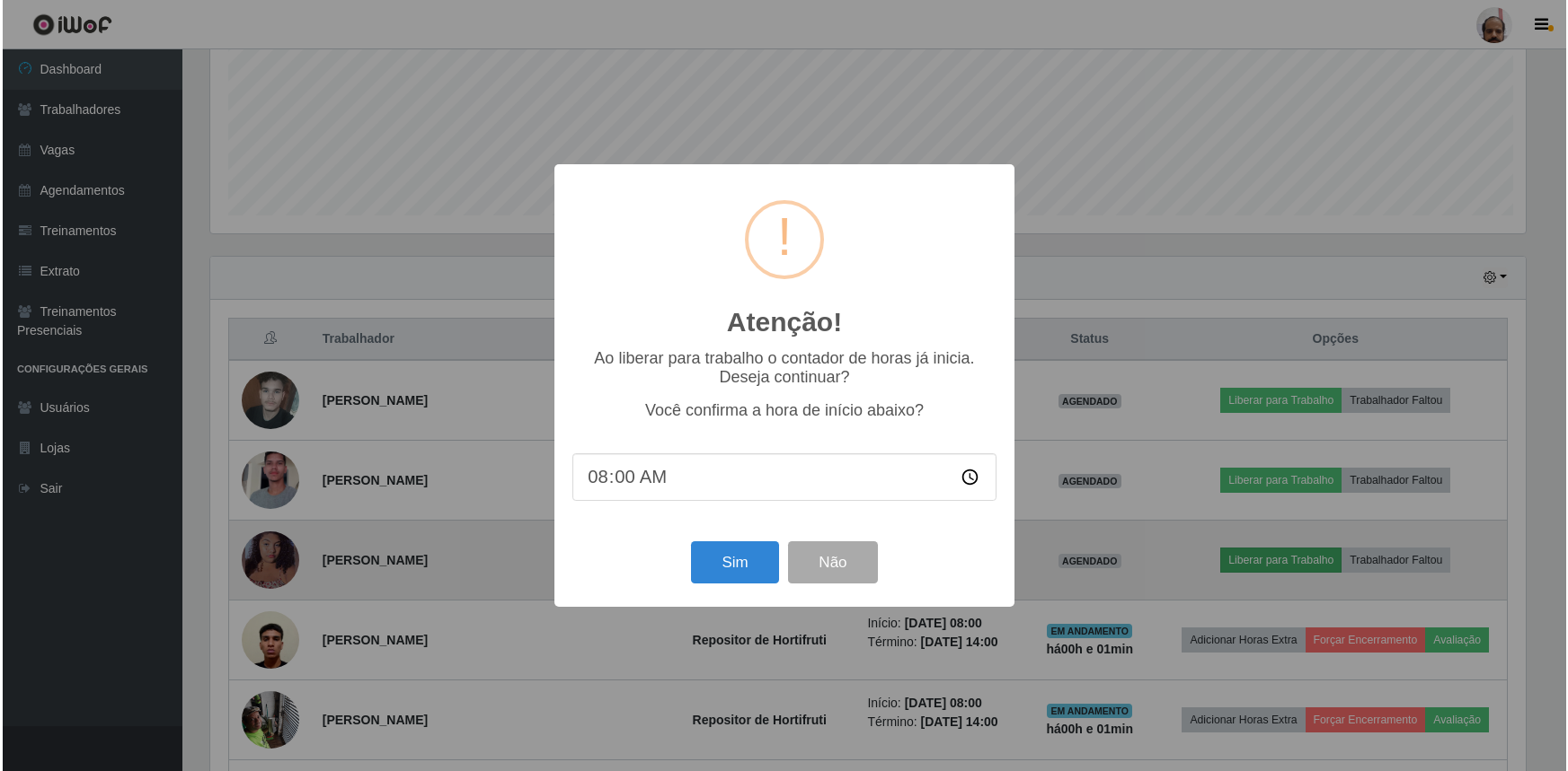
scroll to position [373, 1320]
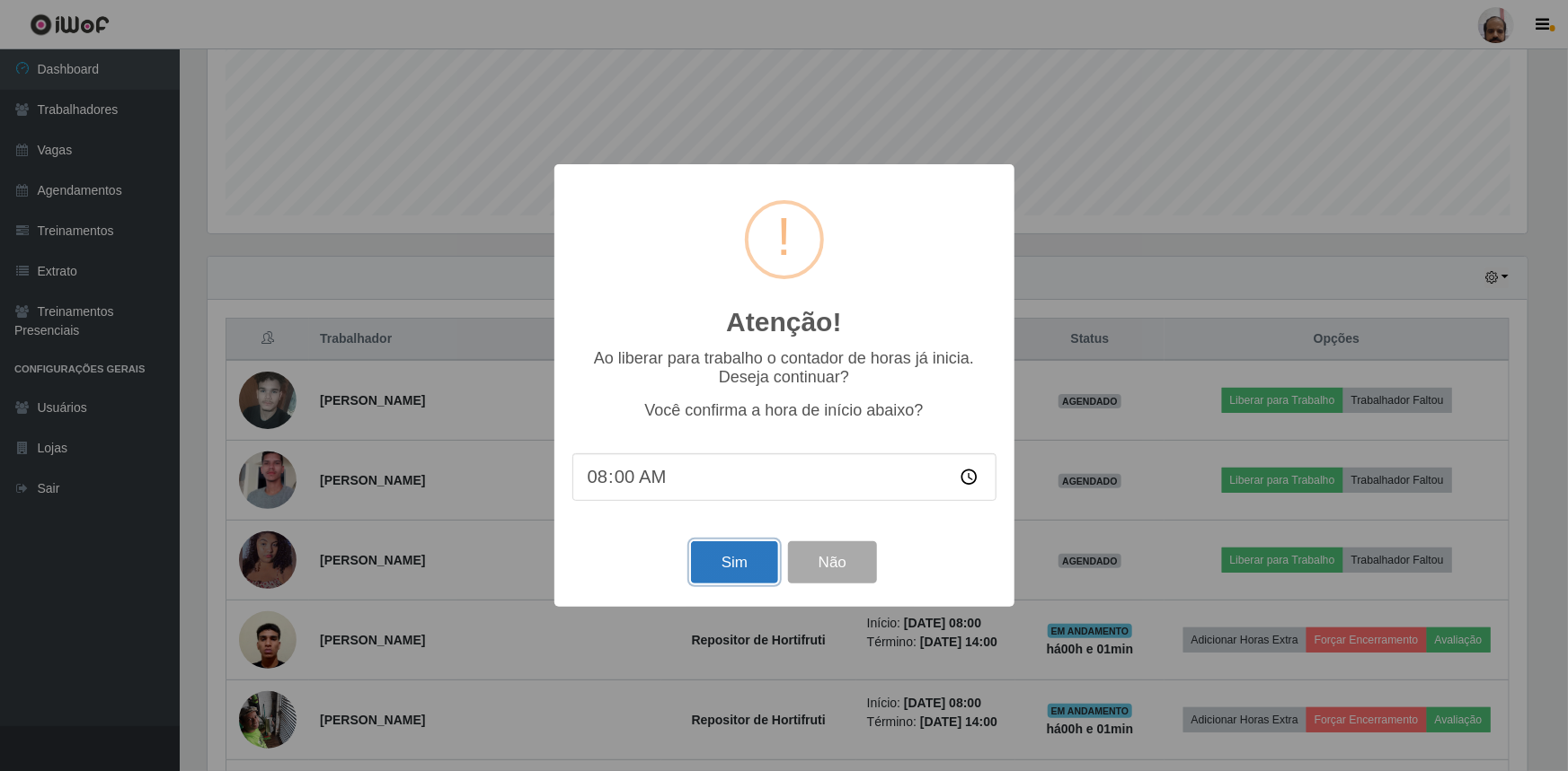
click at [748, 557] on button "Sim" at bounding box center [733, 562] width 87 height 42
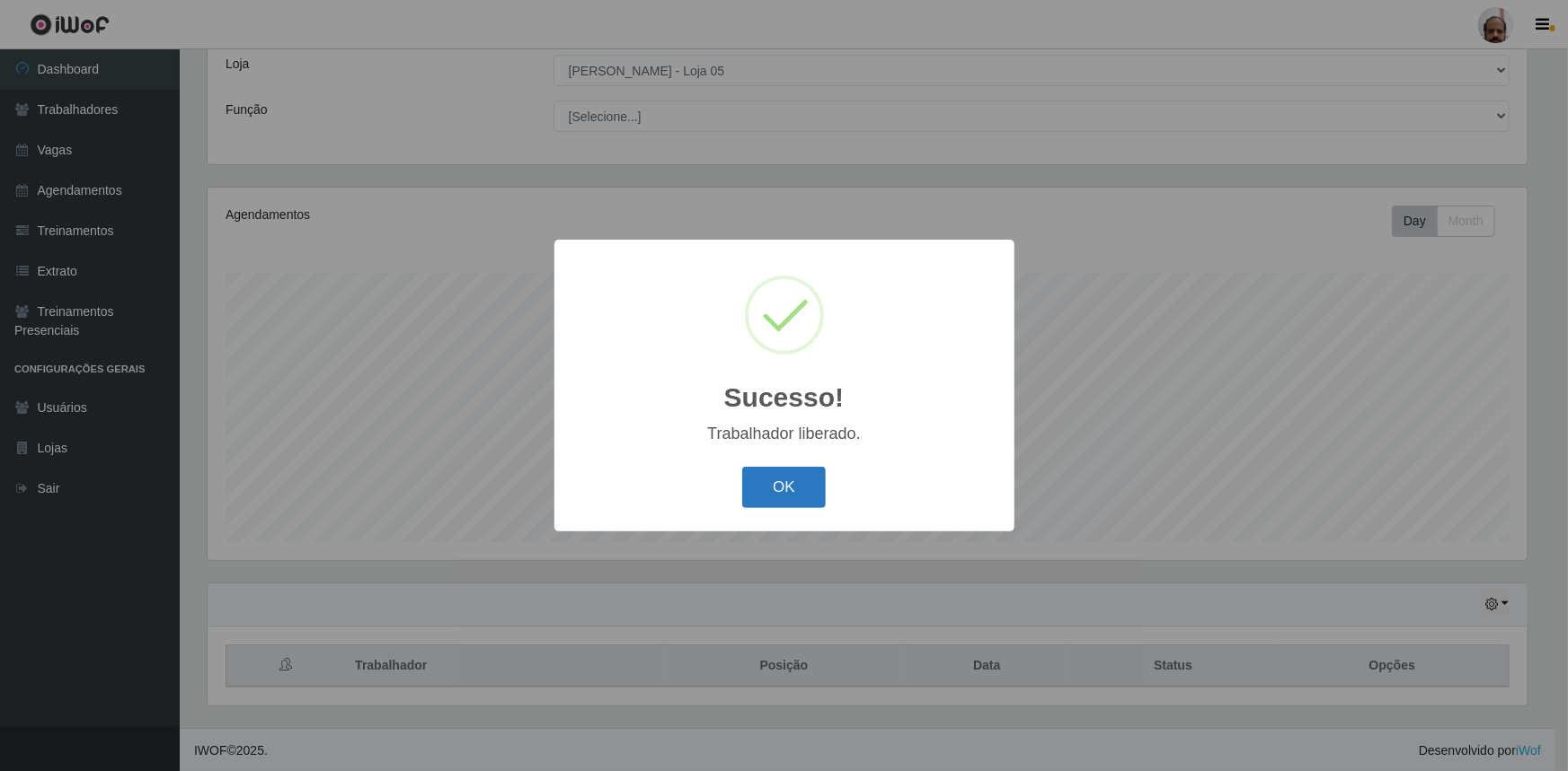
click at [805, 481] on button "OK" at bounding box center [784, 488] width 84 height 42
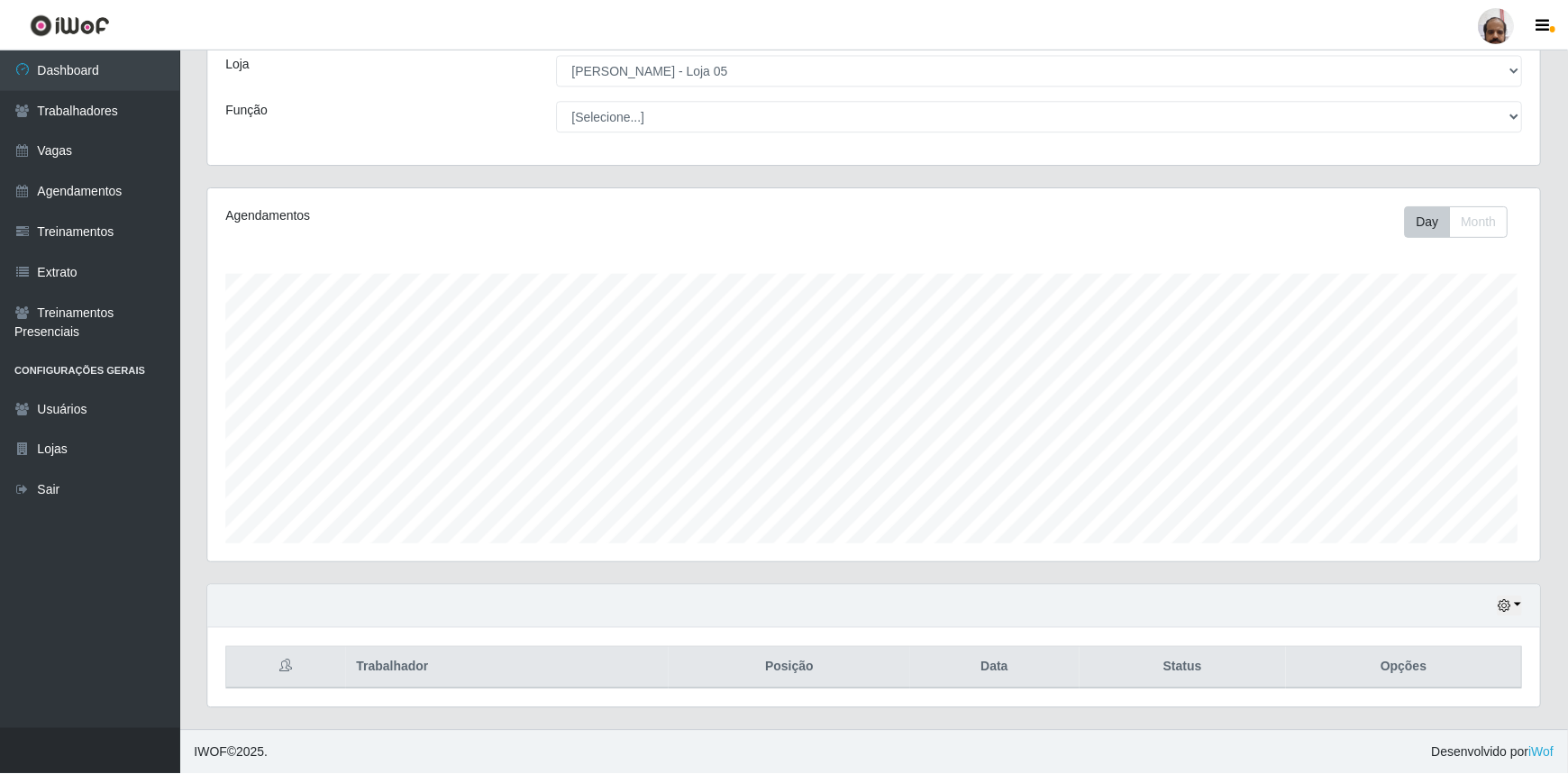
scroll to position [0, 0]
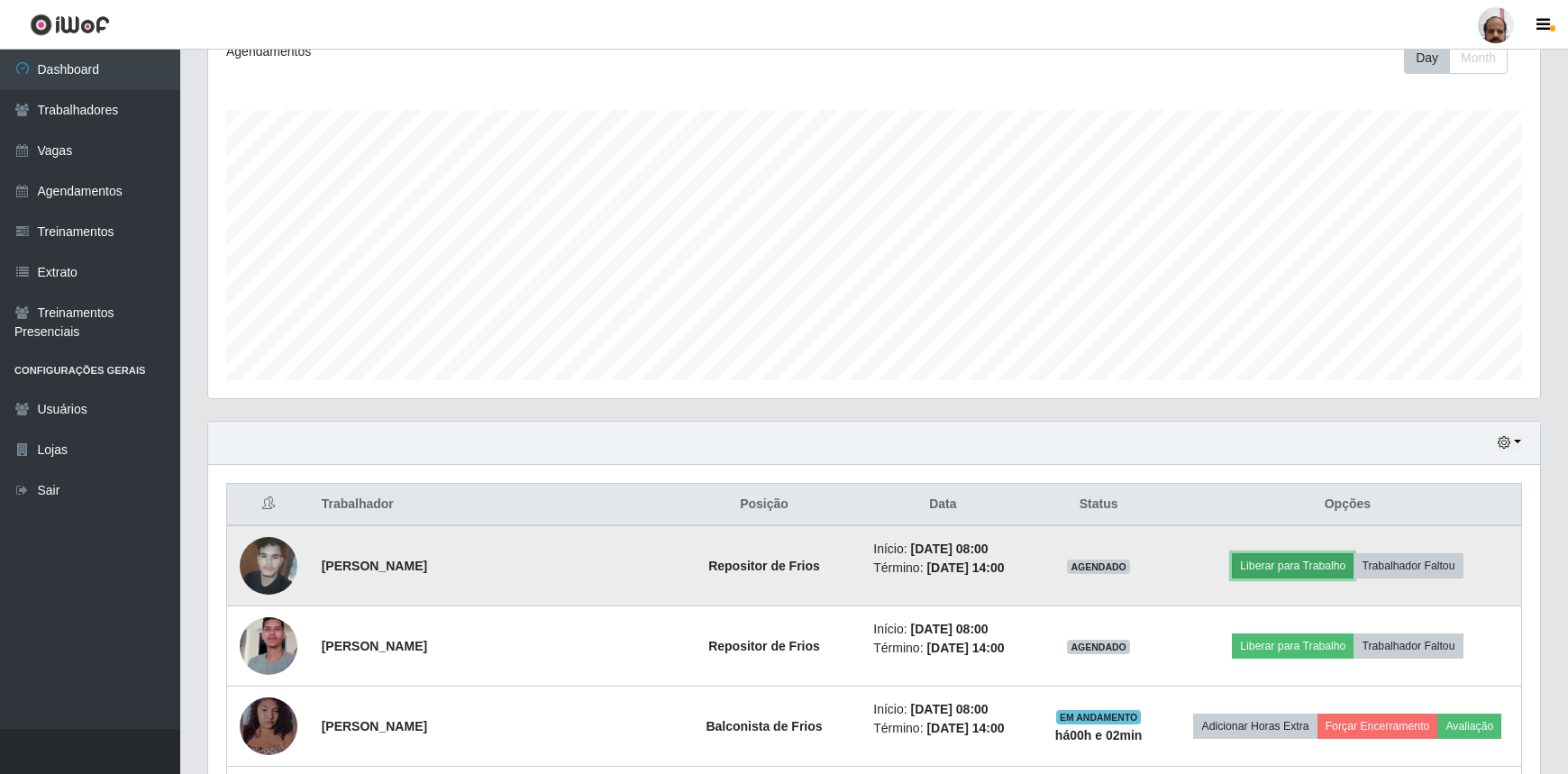
click at [1297, 564] on button "Liberar para Trabalho" at bounding box center [1293, 566] width 122 height 25
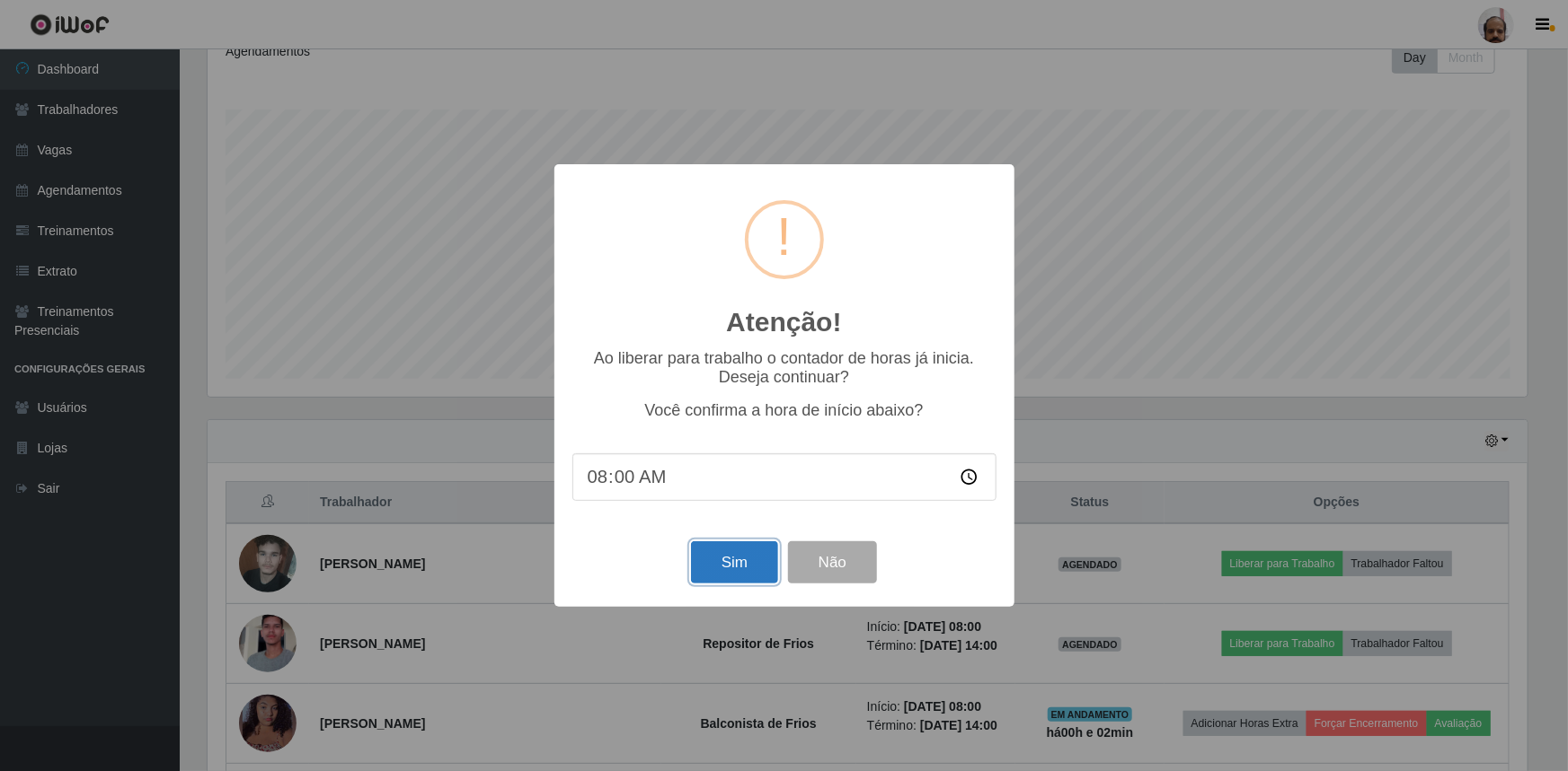
click at [744, 566] on button "Sim" at bounding box center [733, 562] width 87 height 42
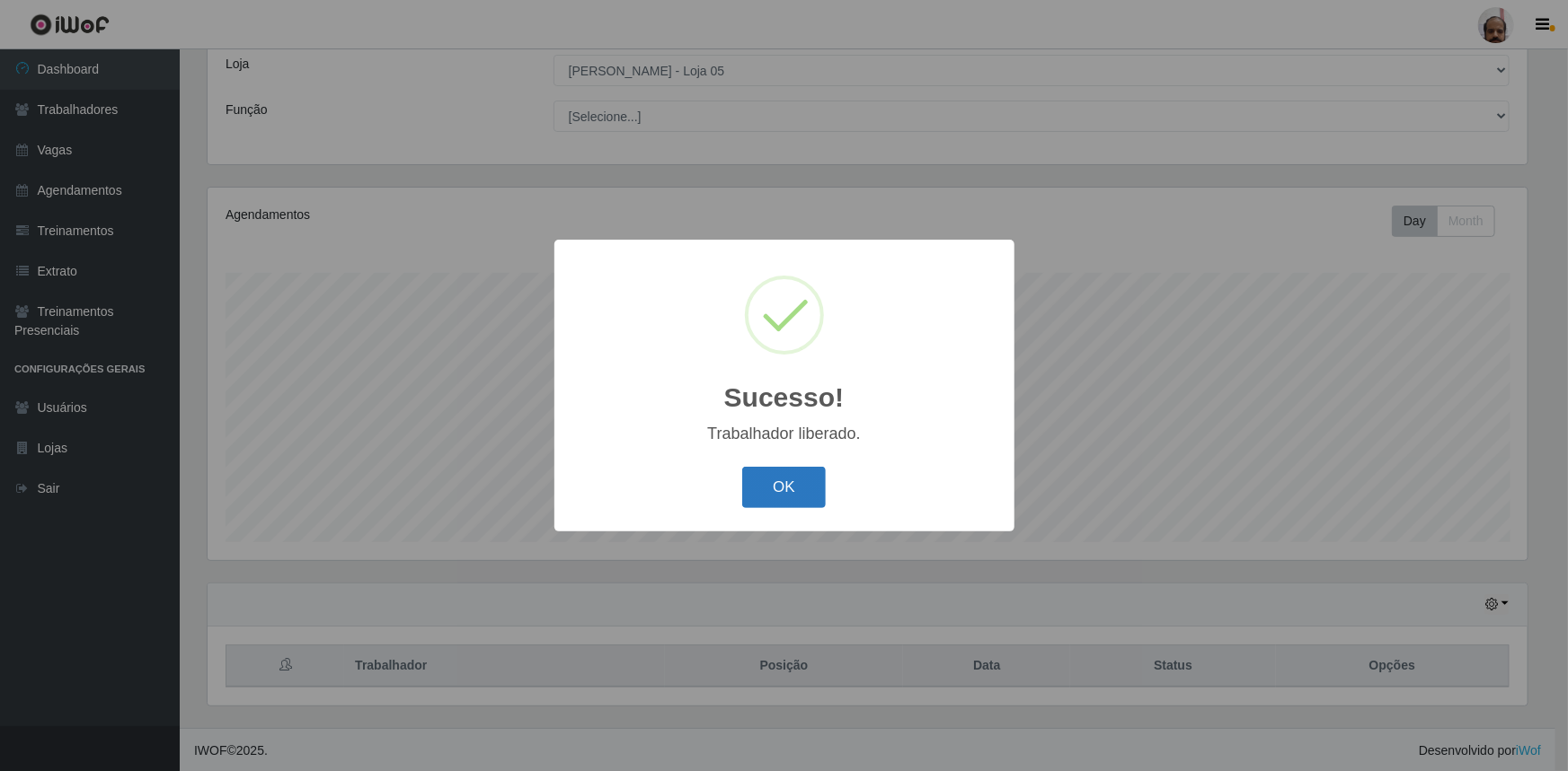
click at [785, 491] on button "OK" at bounding box center [784, 488] width 84 height 42
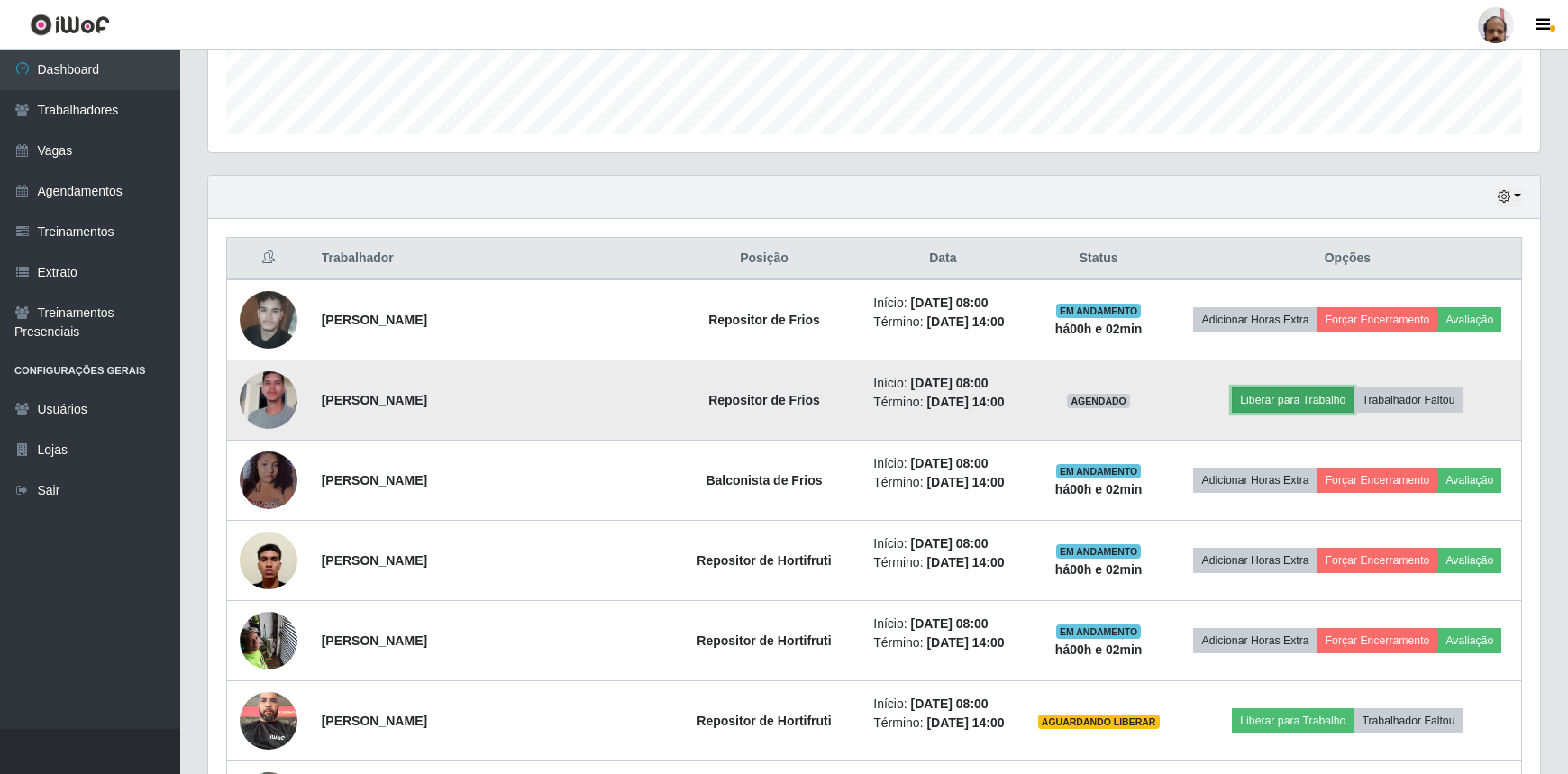
click at [1296, 402] on button "Liberar para Trabalho" at bounding box center [1293, 401] width 122 height 25
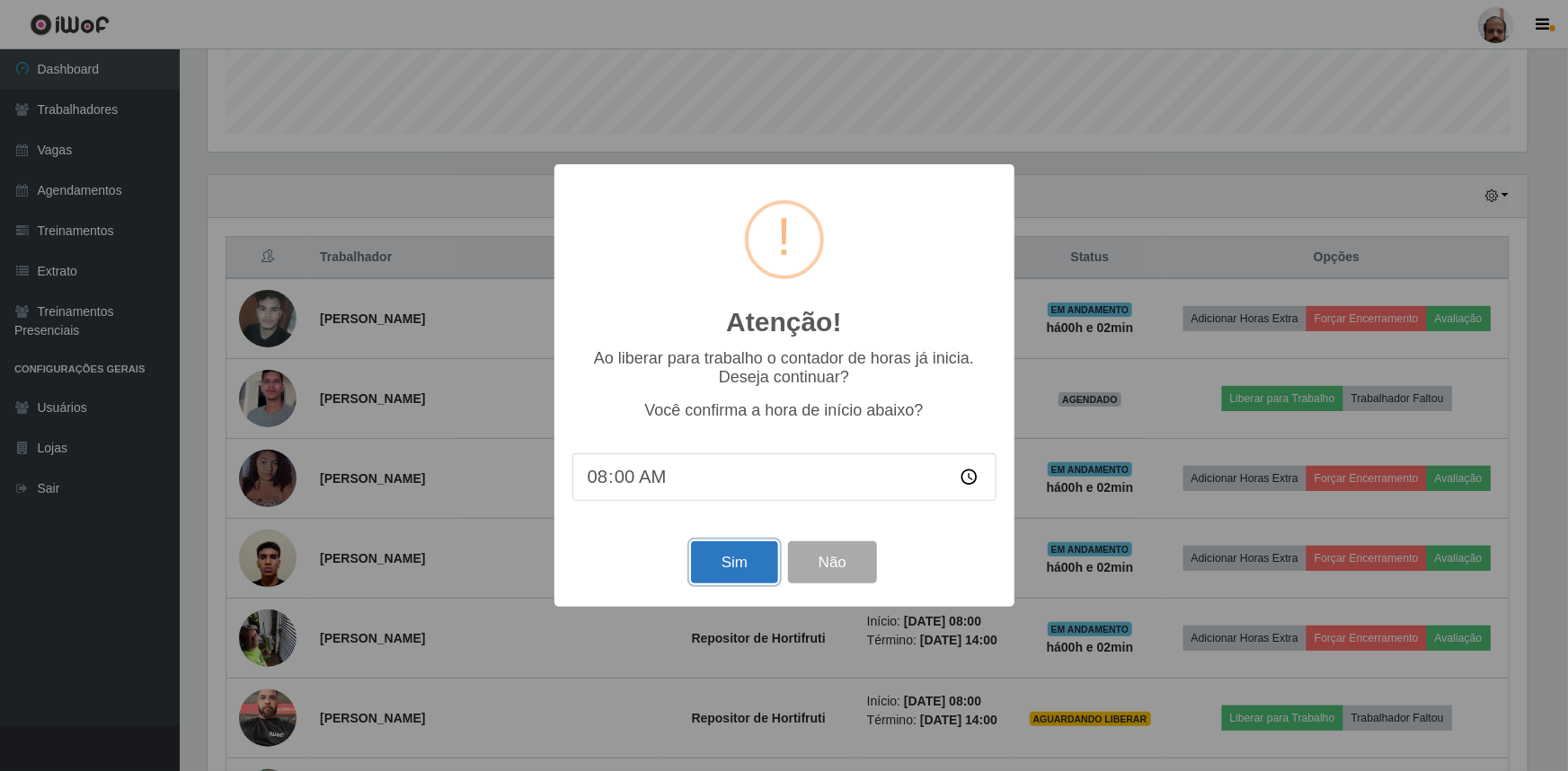
click at [739, 573] on button "Sim" at bounding box center [733, 562] width 87 height 42
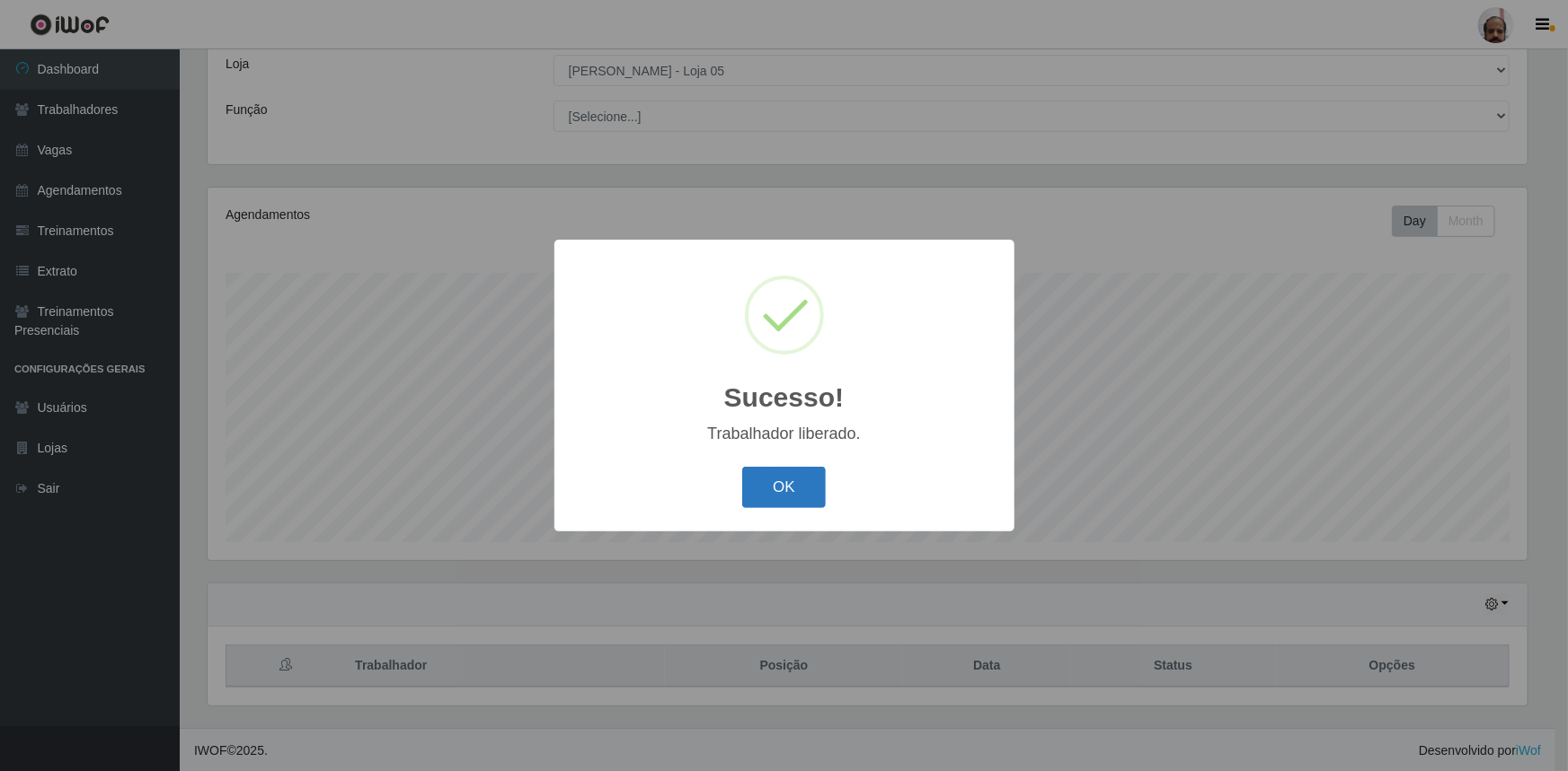
click at [798, 491] on button "OK" at bounding box center [784, 488] width 84 height 42
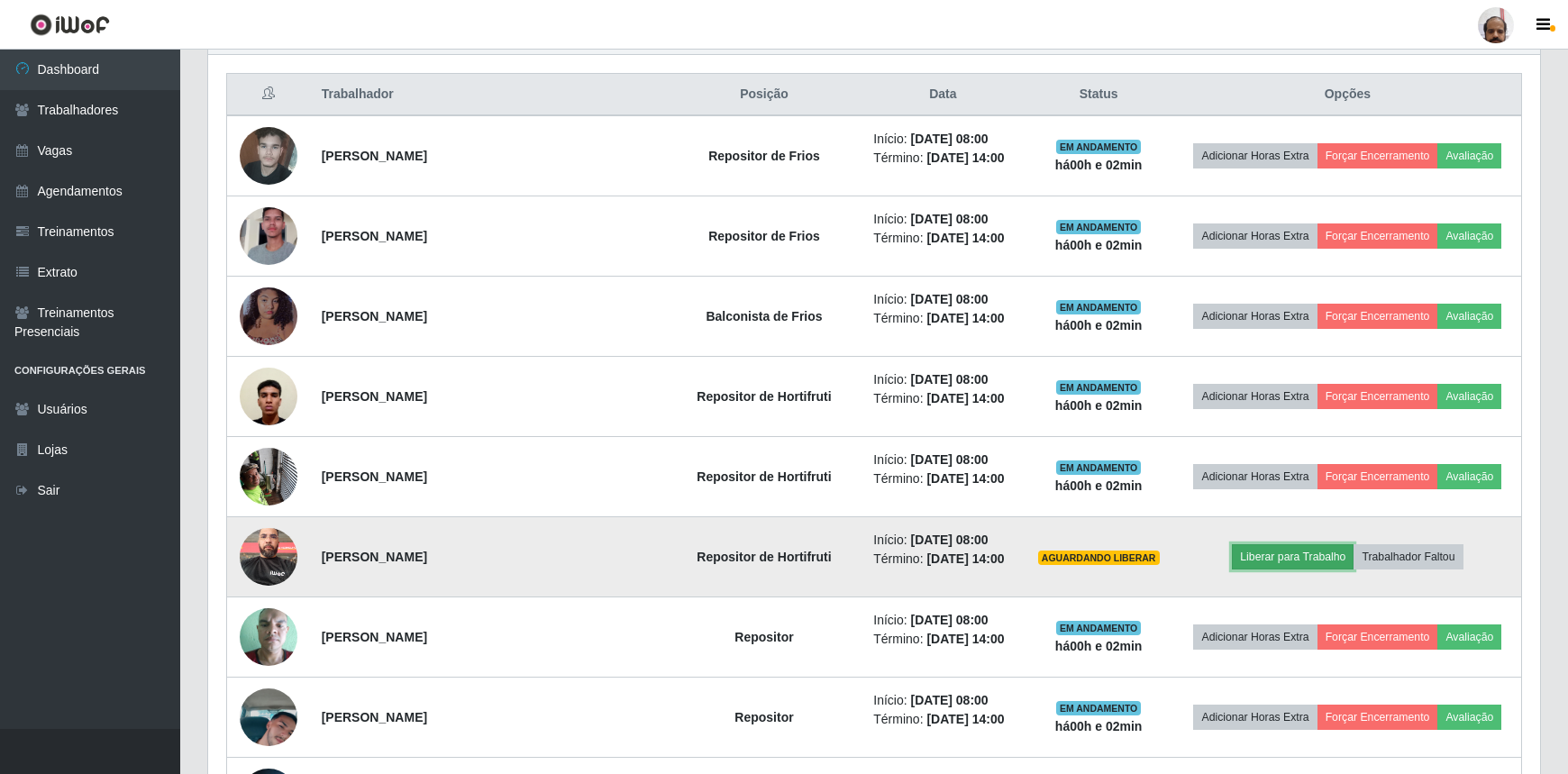
click at [1285, 556] on button "Liberar para Trabalho" at bounding box center [1293, 557] width 122 height 25
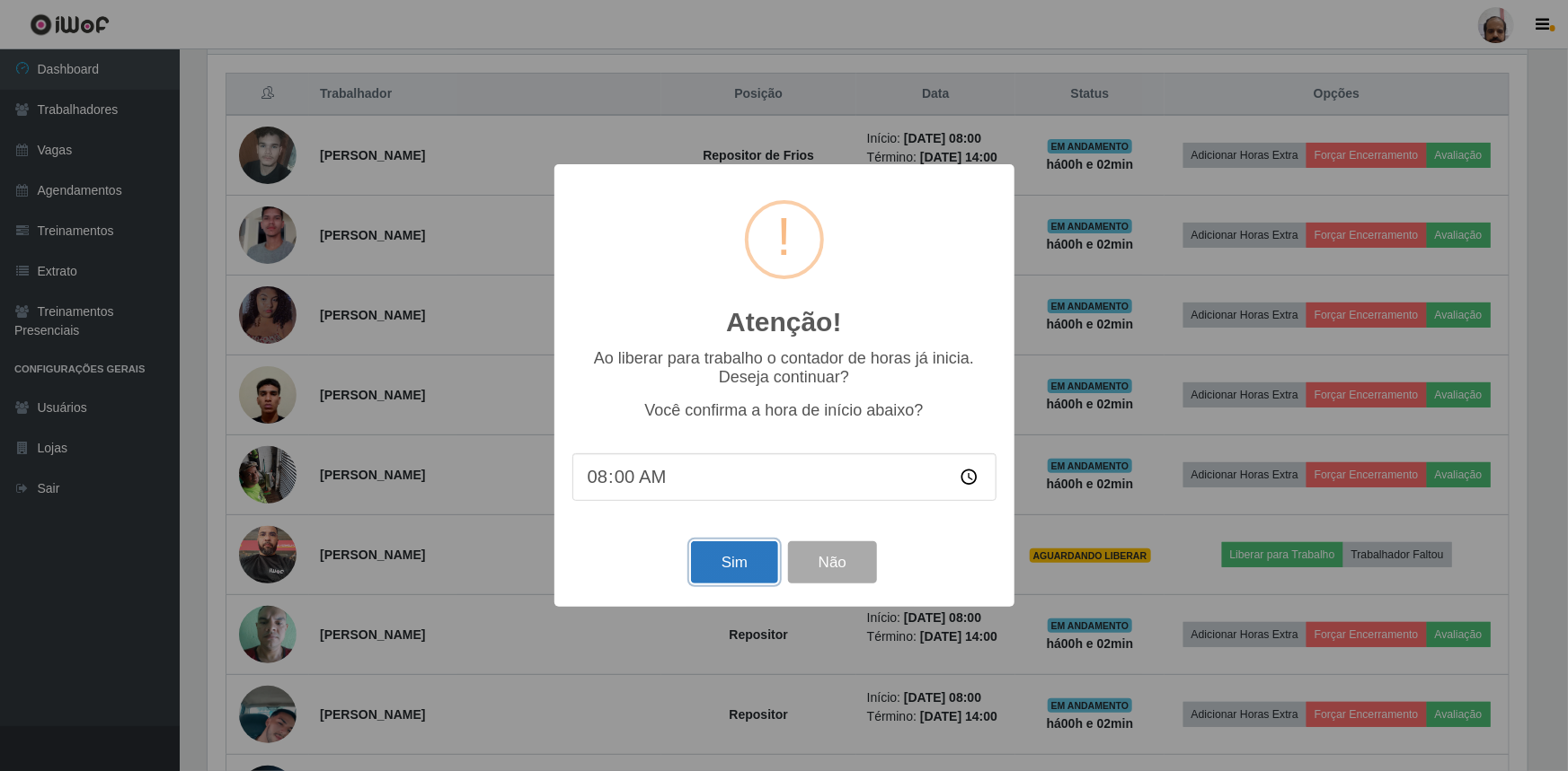
click at [736, 562] on button "Sim" at bounding box center [733, 562] width 87 height 42
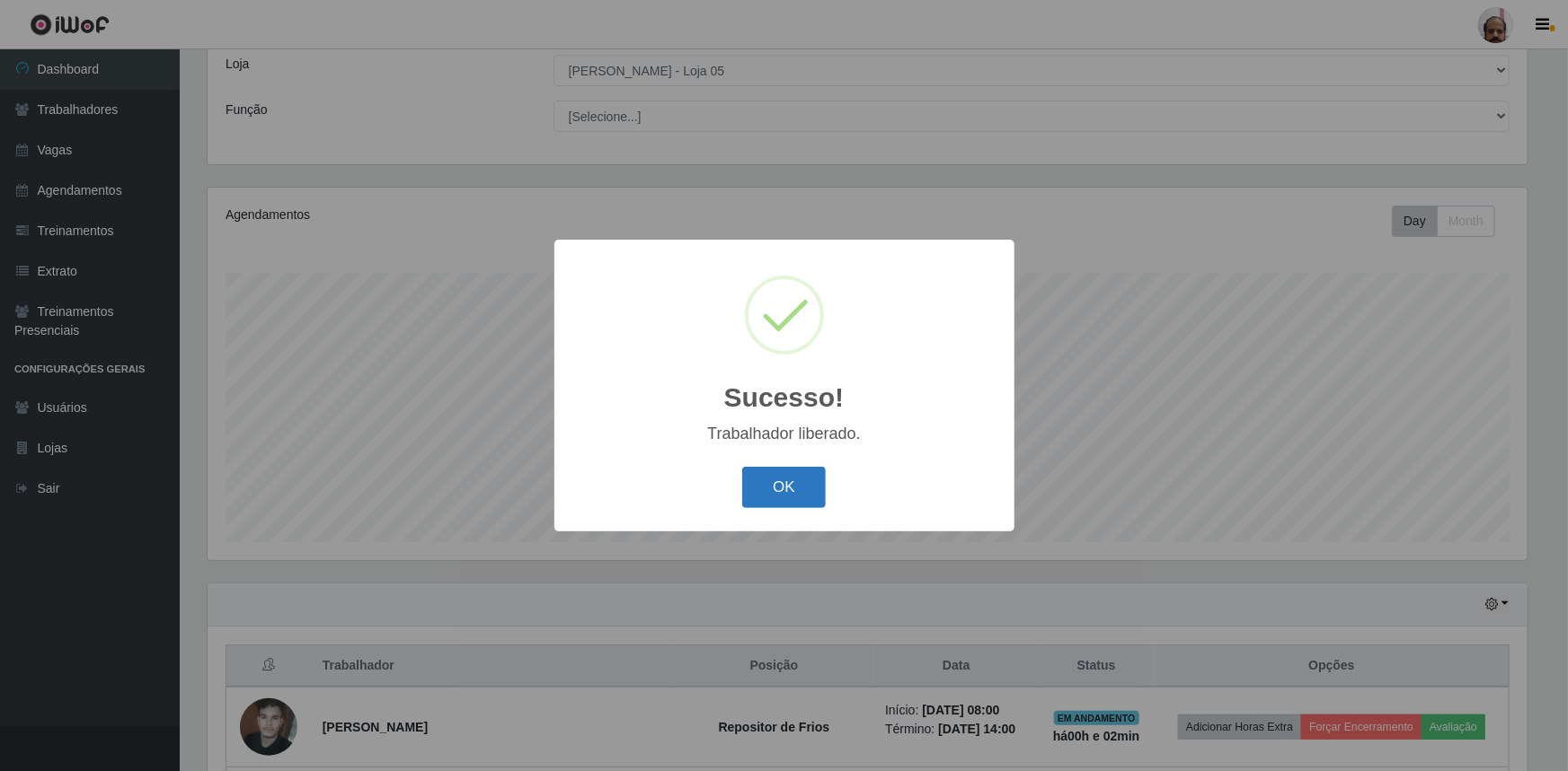
click at [791, 489] on button "OK" at bounding box center [784, 488] width 84 height 42
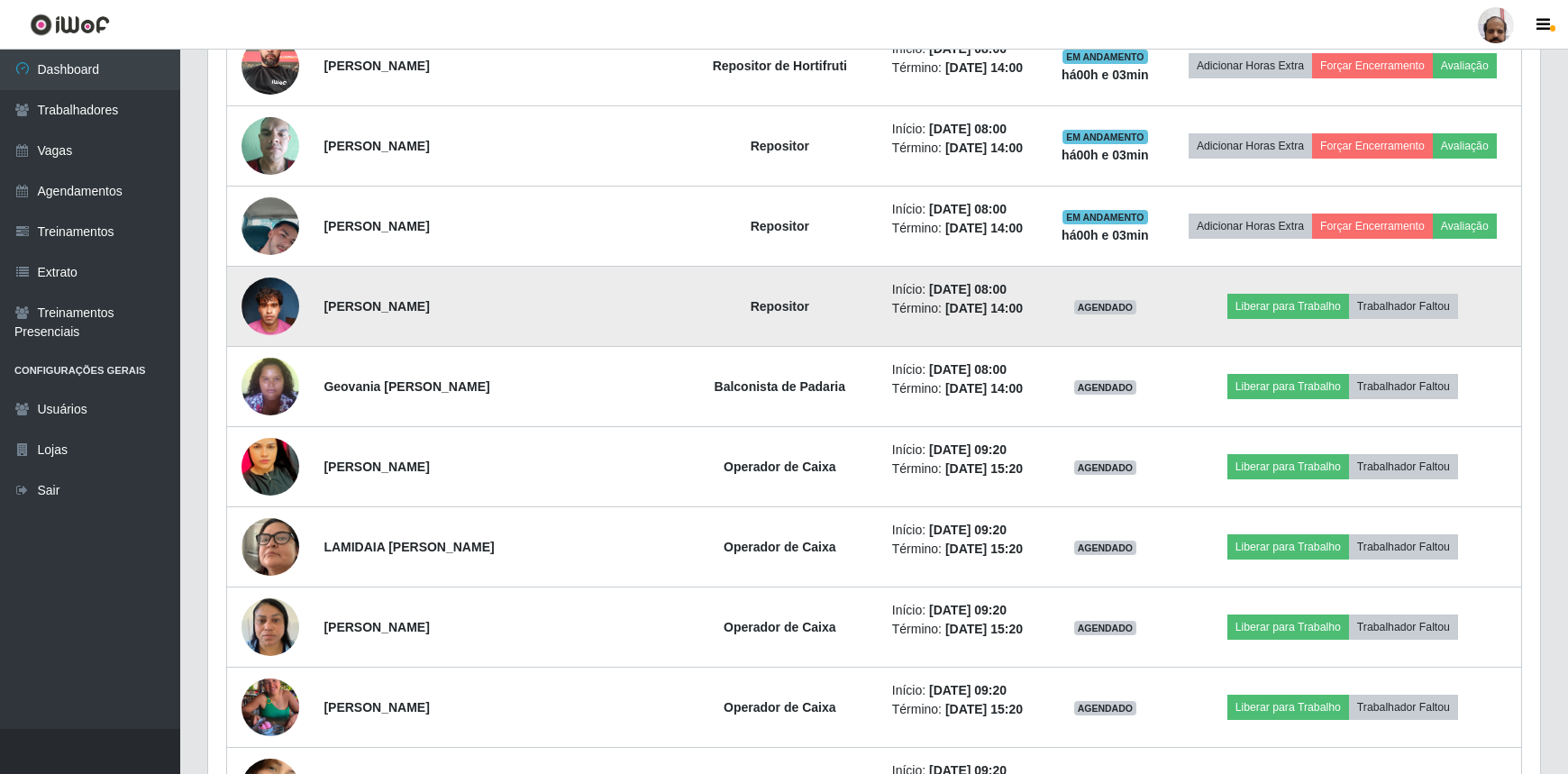
click at [274, 297] on img at bounding box center [270, 306] width 58 height 76
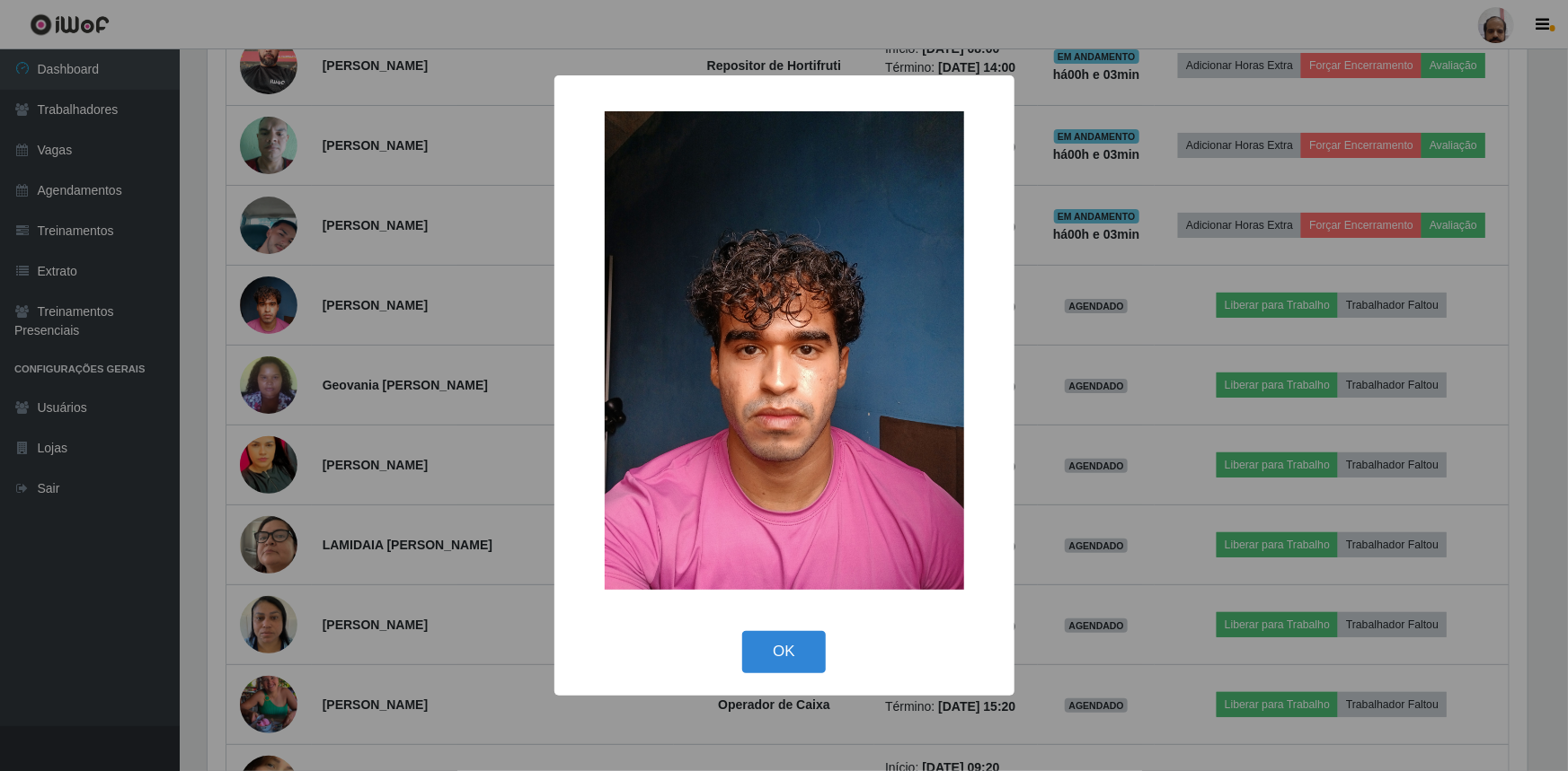
click at [273, 297] on div "× OK Cancel" at bounding box center [784, 386] width 1568 height 771
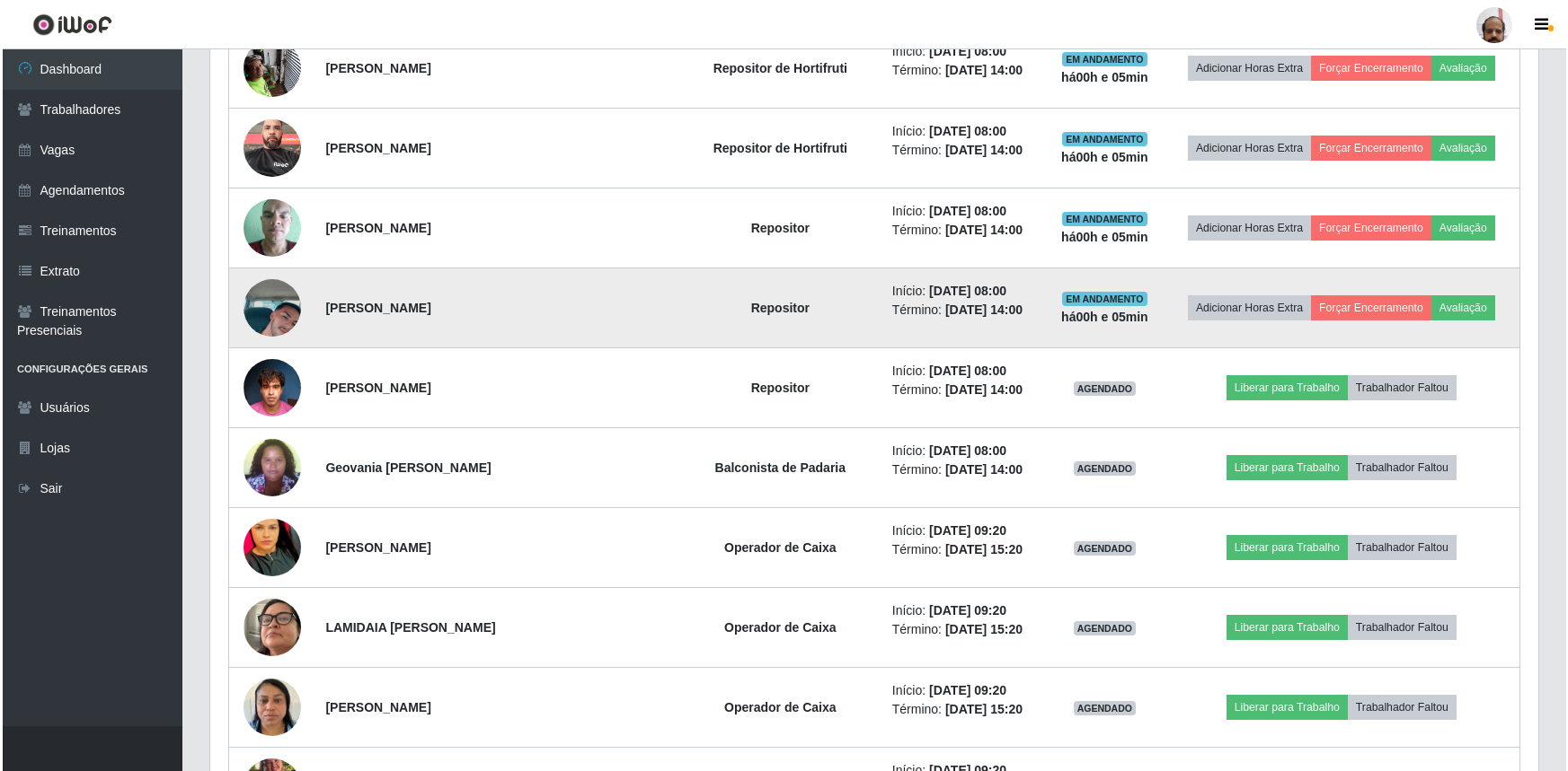
scroll to position [1080, 0]
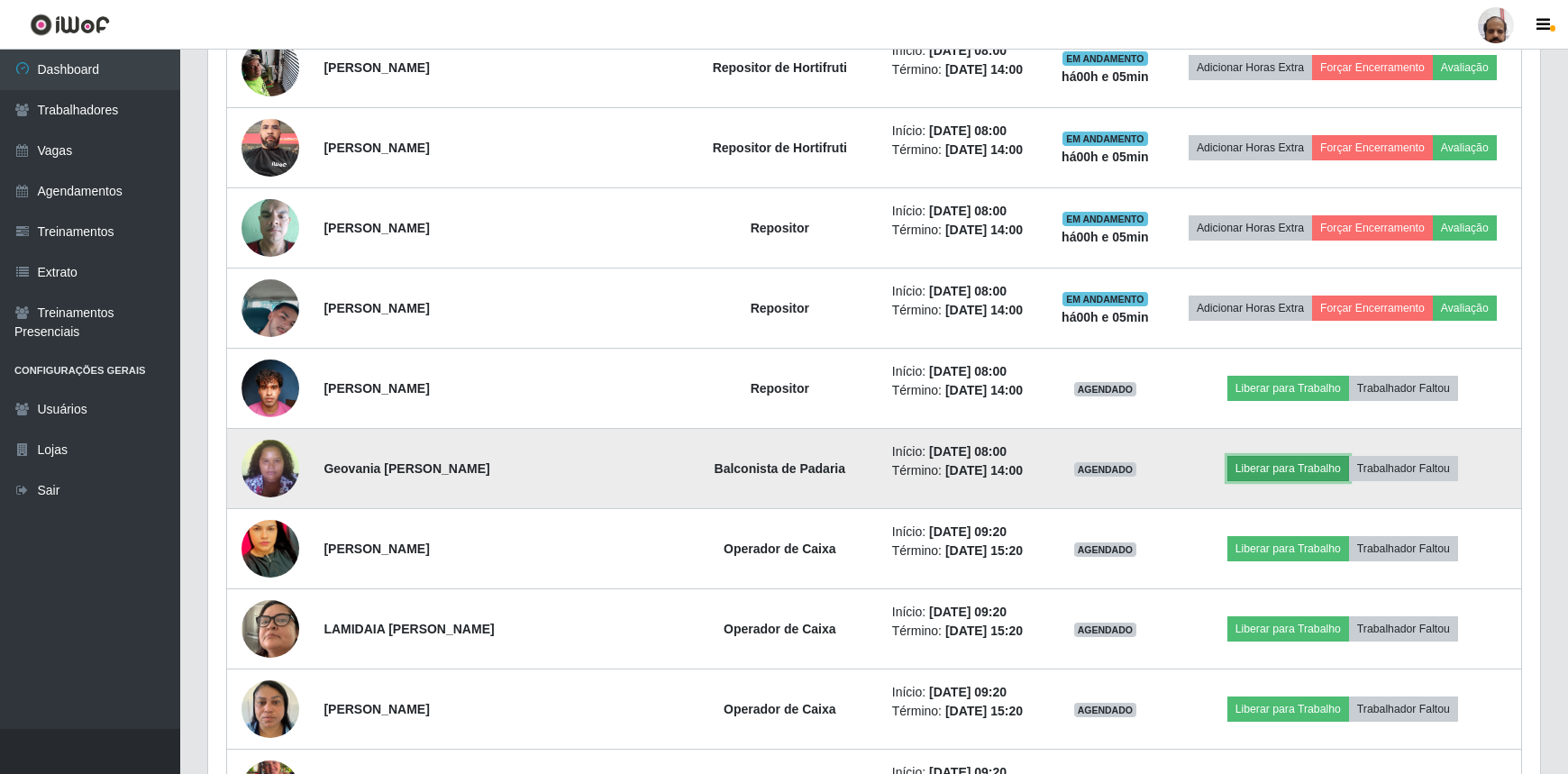
click at [1299, 464] on button "Liberar para Trabalho" at bounding box center [1288, 469] width 122 height 25
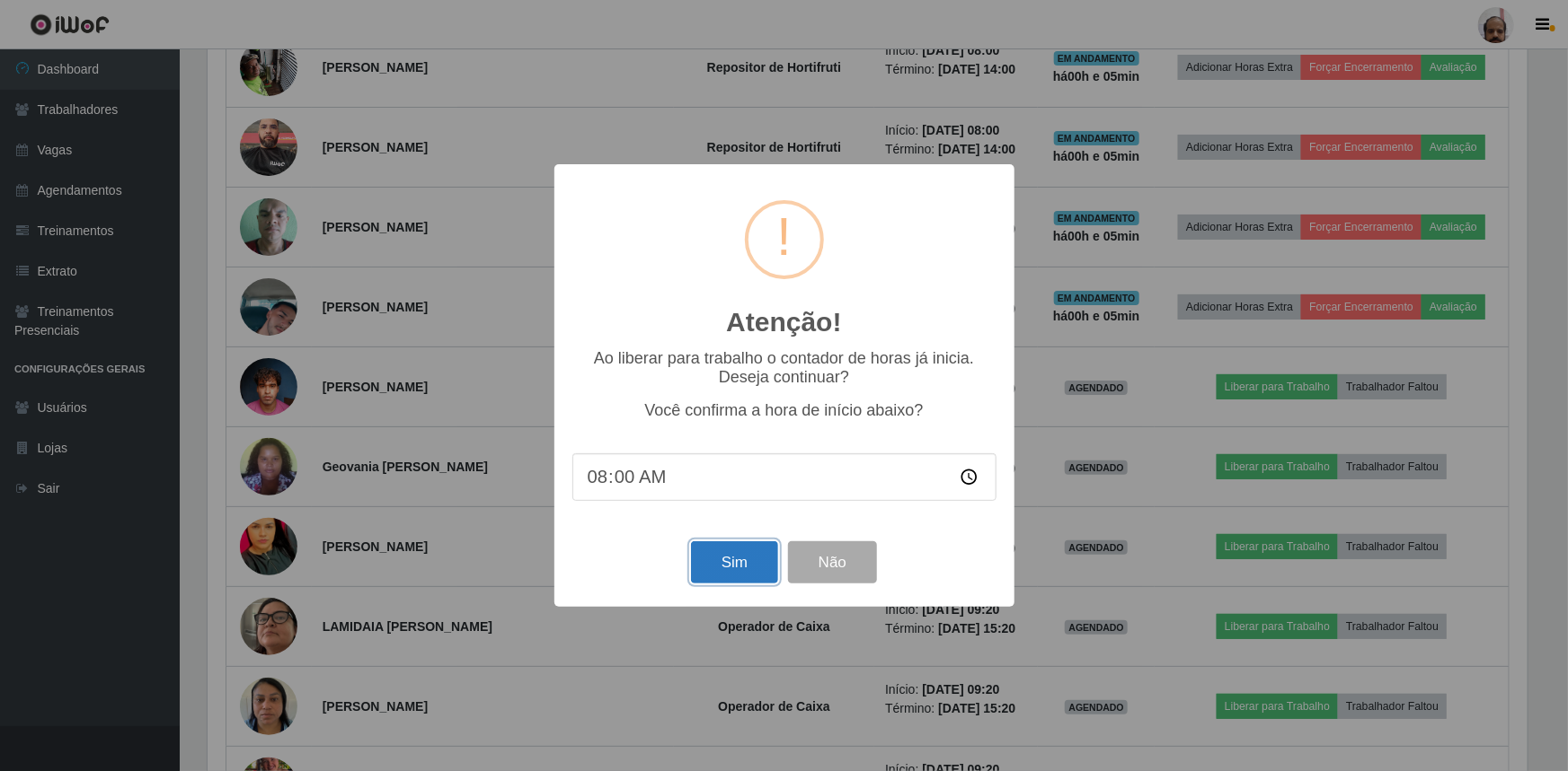
click at [759, 564] on button "Sim" at bounding box center [733, 562] width 87 height 42
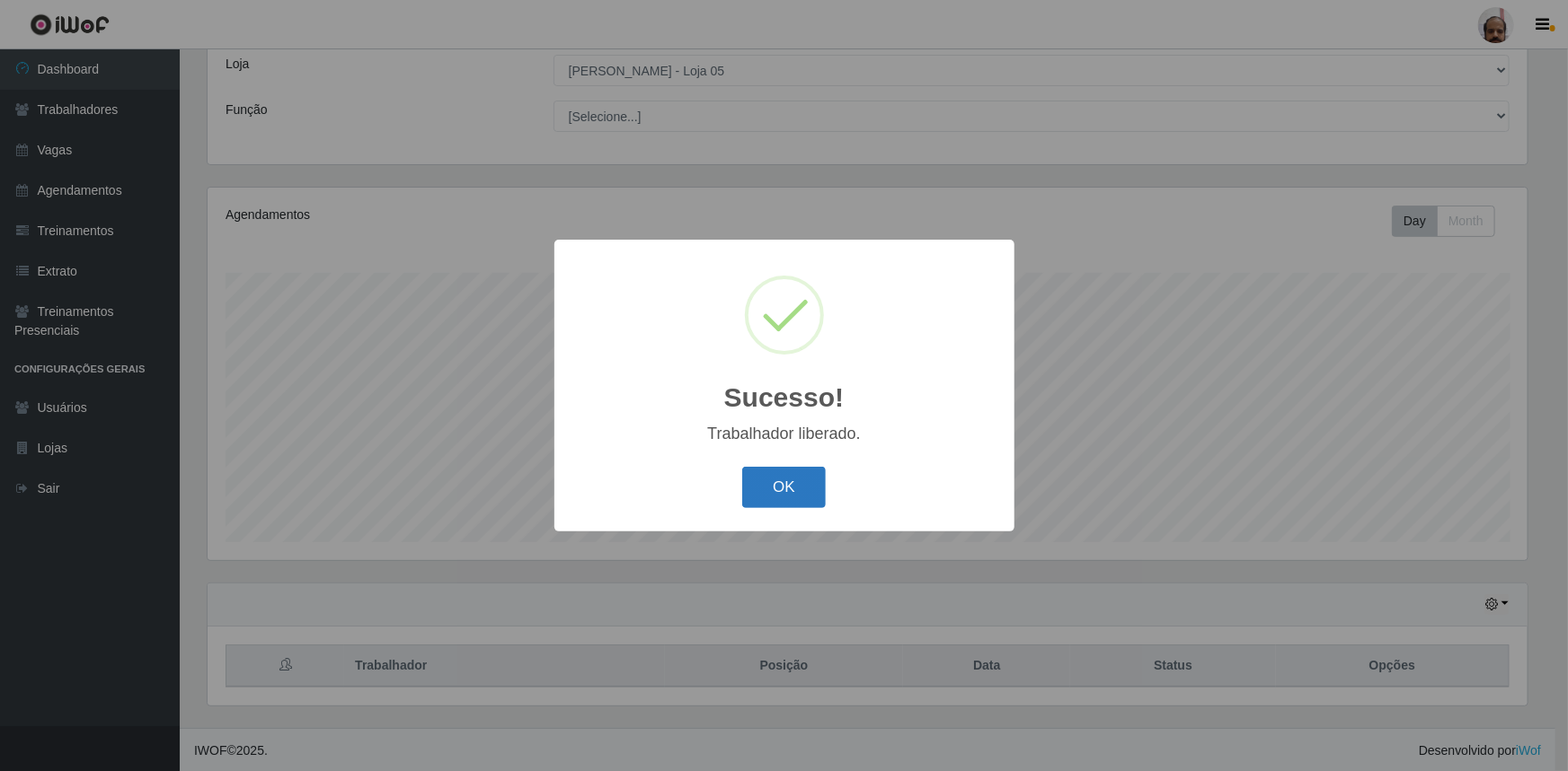
click at [778, 483] on button "OK" at bounding box center [784, 488] width 84 height 42
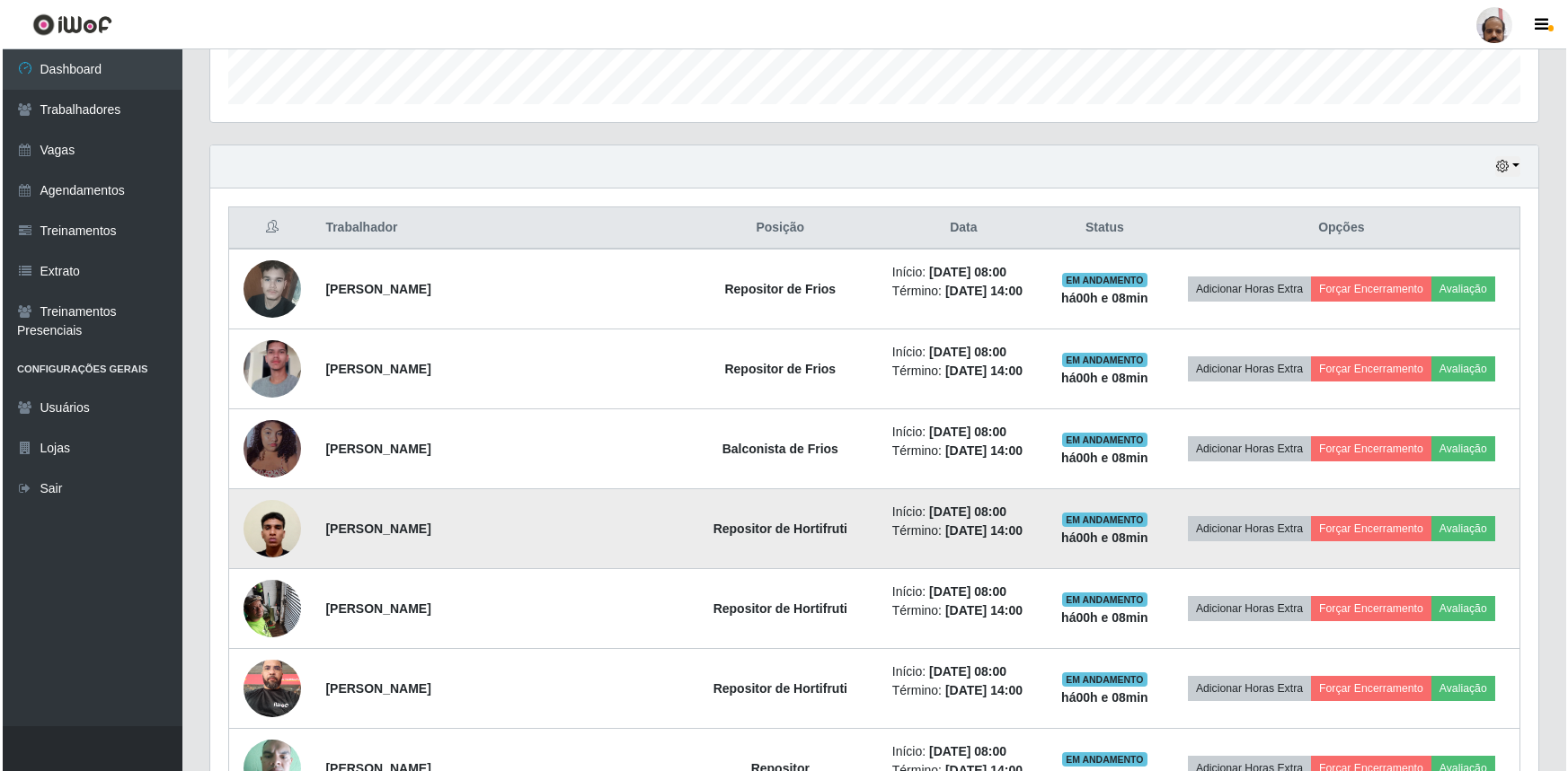
scroll to position [590, 0]
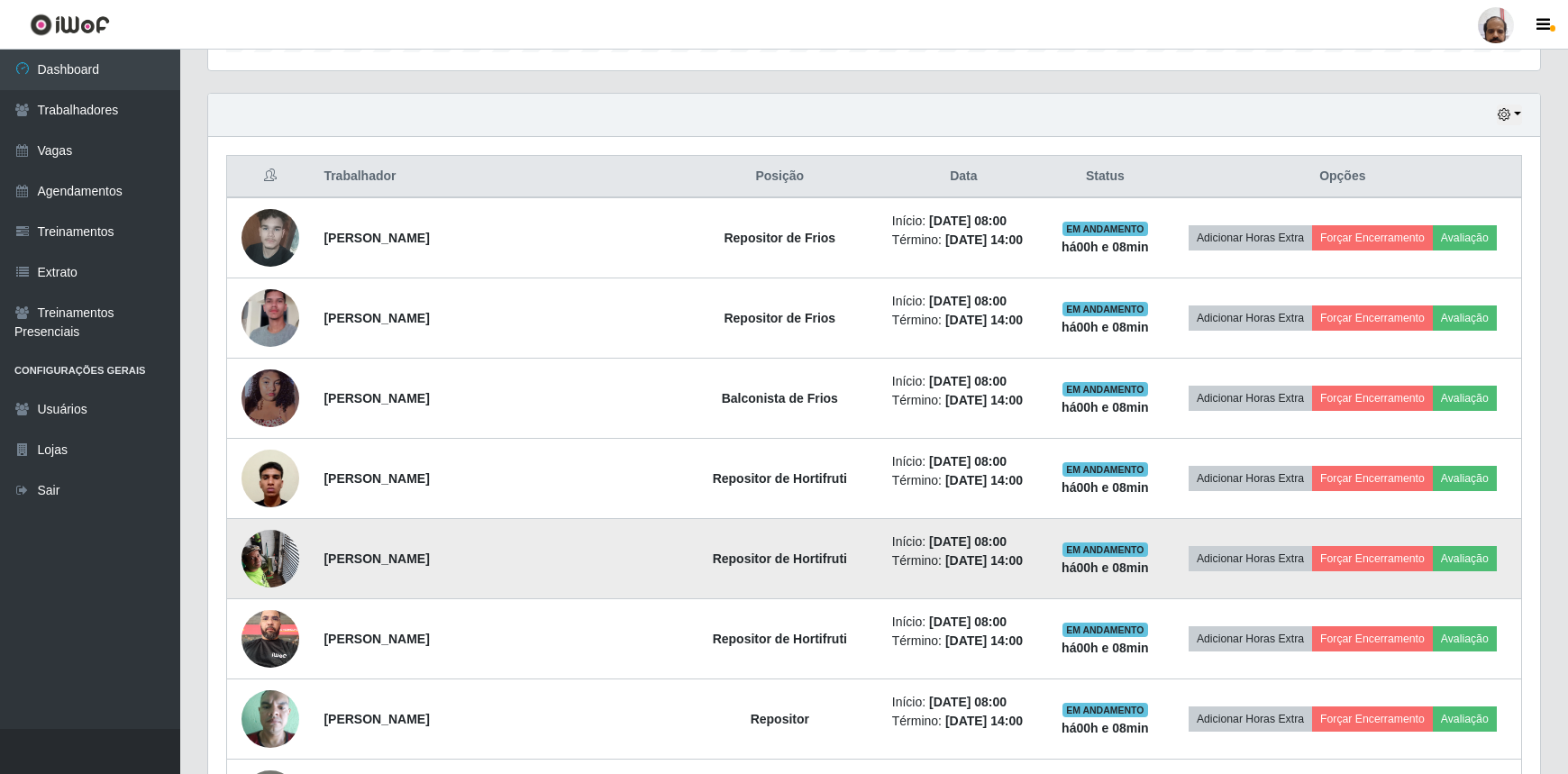
click at [271, 565] on img at bounding box center [270, 558] width 58 height 76
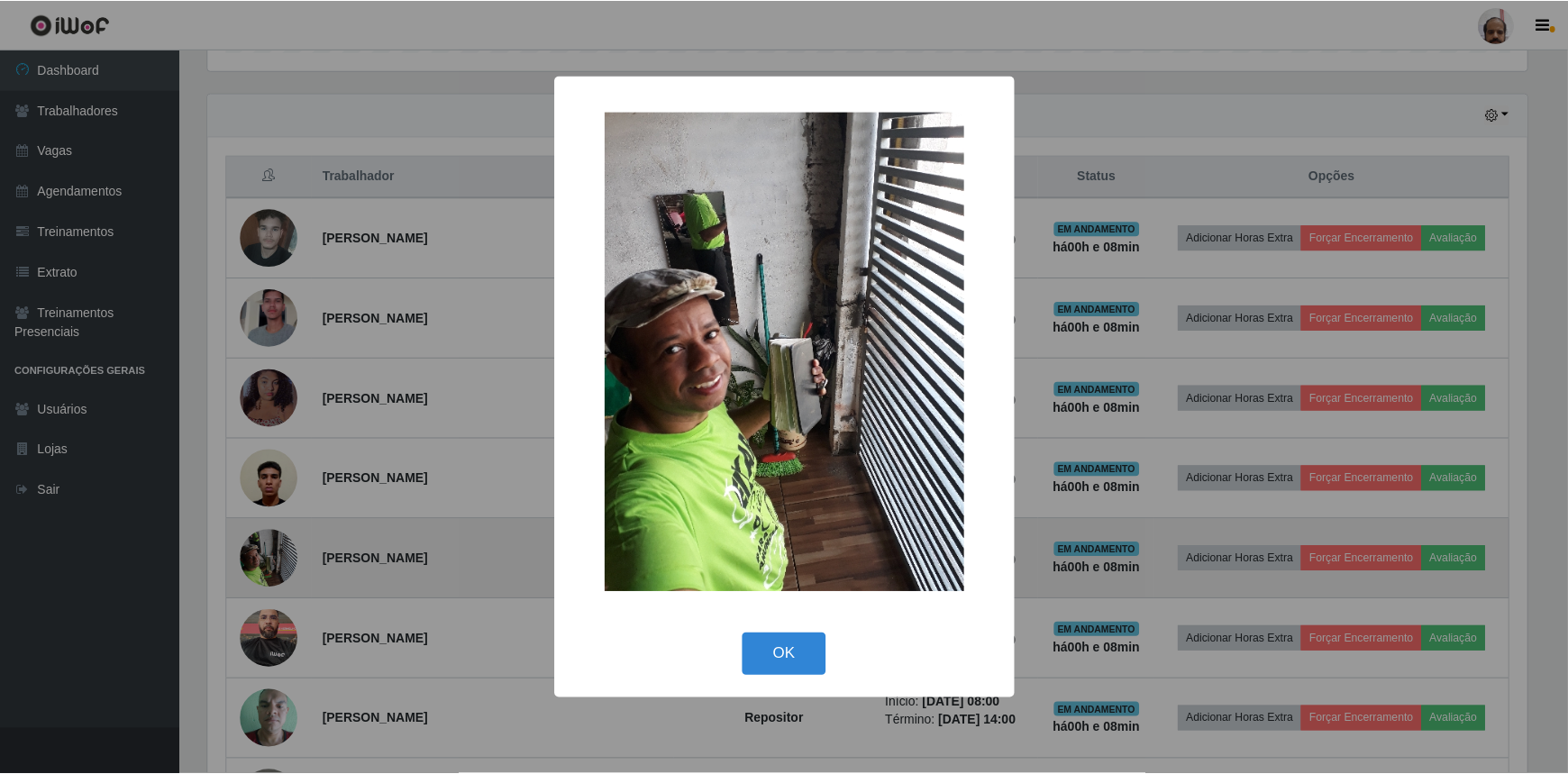
scroll to position [374, 1324]
click at [271, 567] on div "× OK Cancel" at bounding box center [786, 387] width 1573 height 774
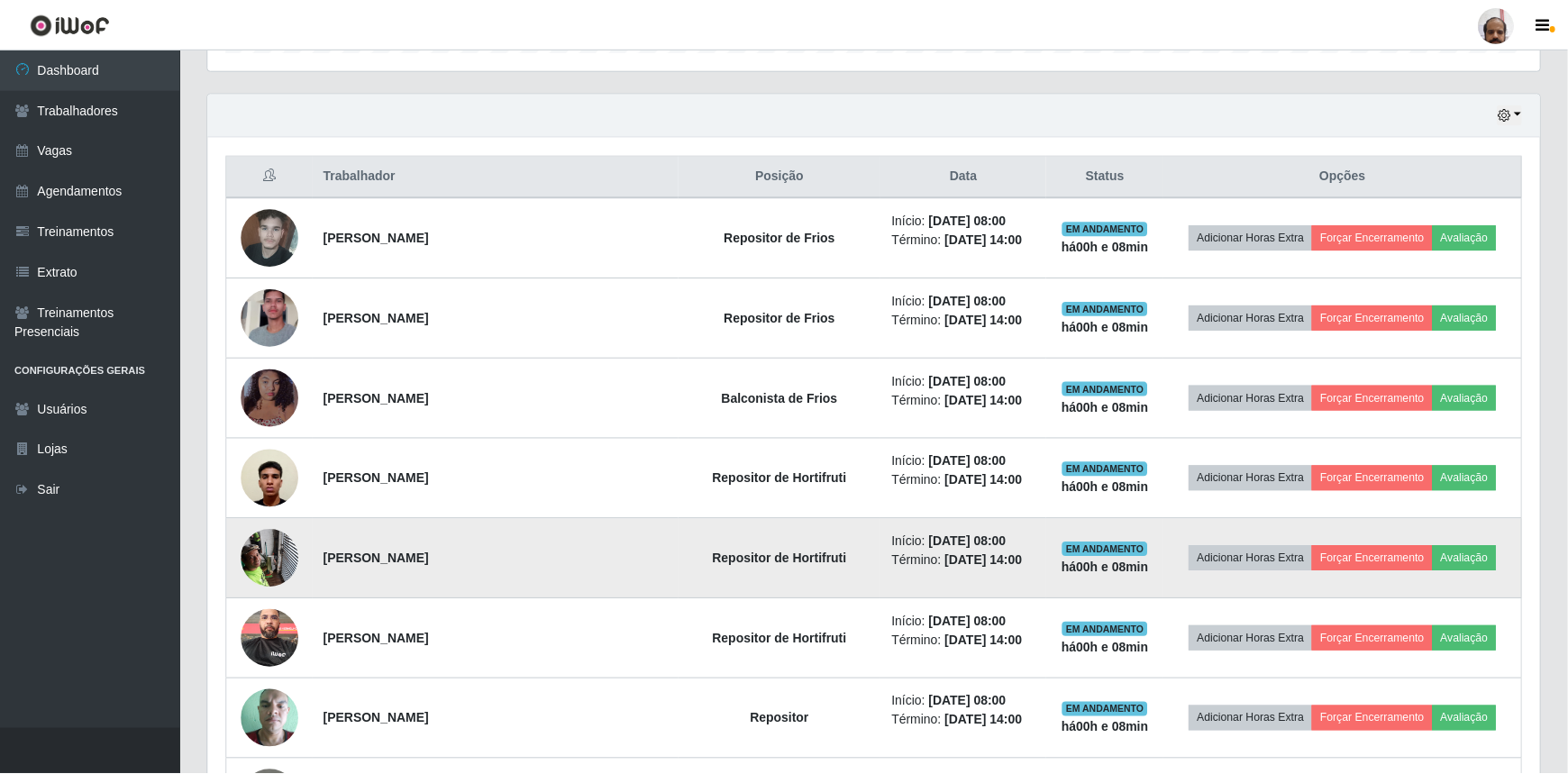
scroll to position [374, 1332]
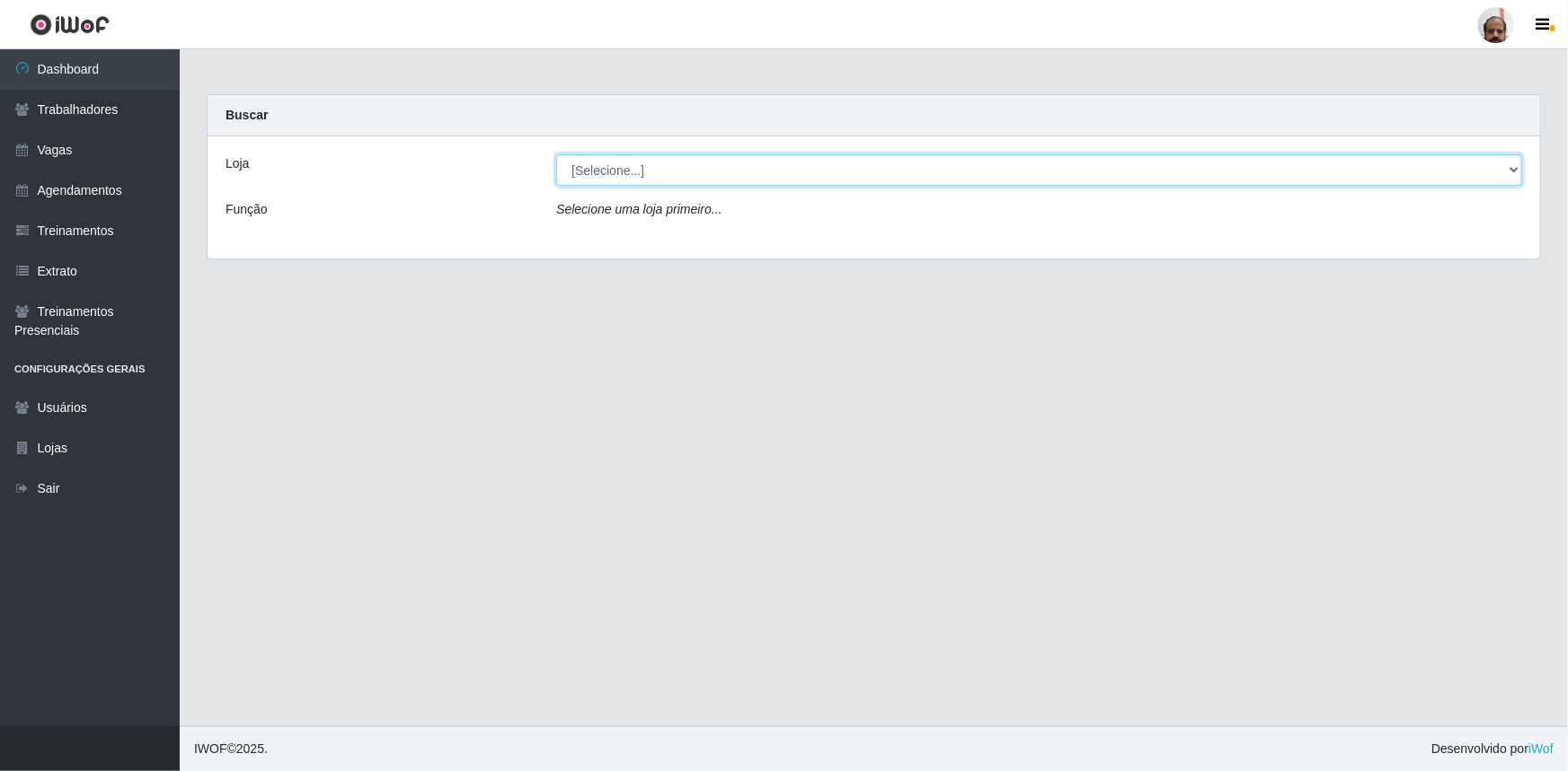
click at [618, 170] on select "[Selecione...] Mar Vermelho - Loja 05" at bounding box center [1039, 170] width 966 height 31
select select "252"
click at [556, 155] on select "[Selecione...] Mar Vermelho - Loja 05" at bounding box center [1039, 170] width 966 height 31
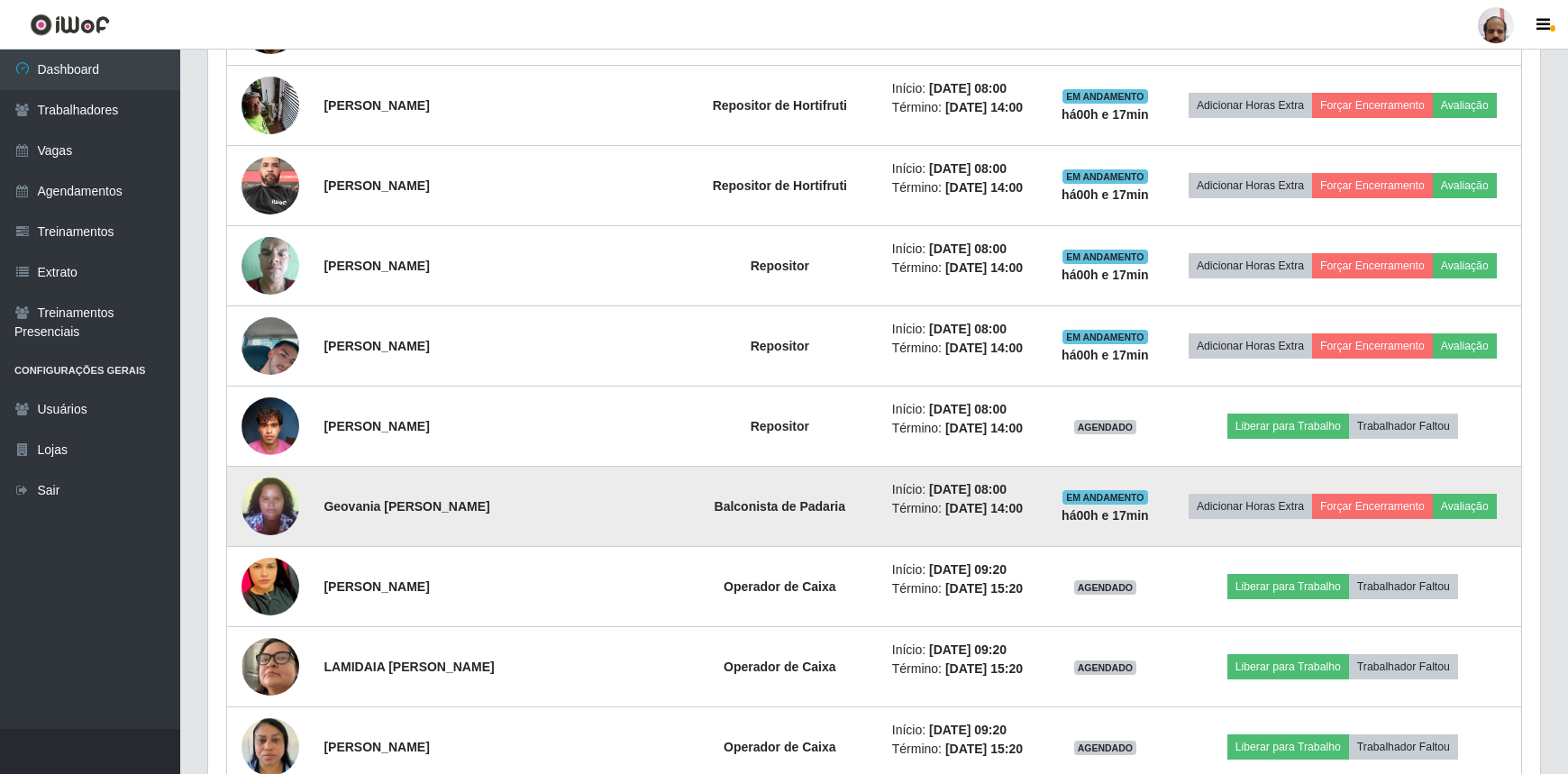
scroll to position [1064, 0]
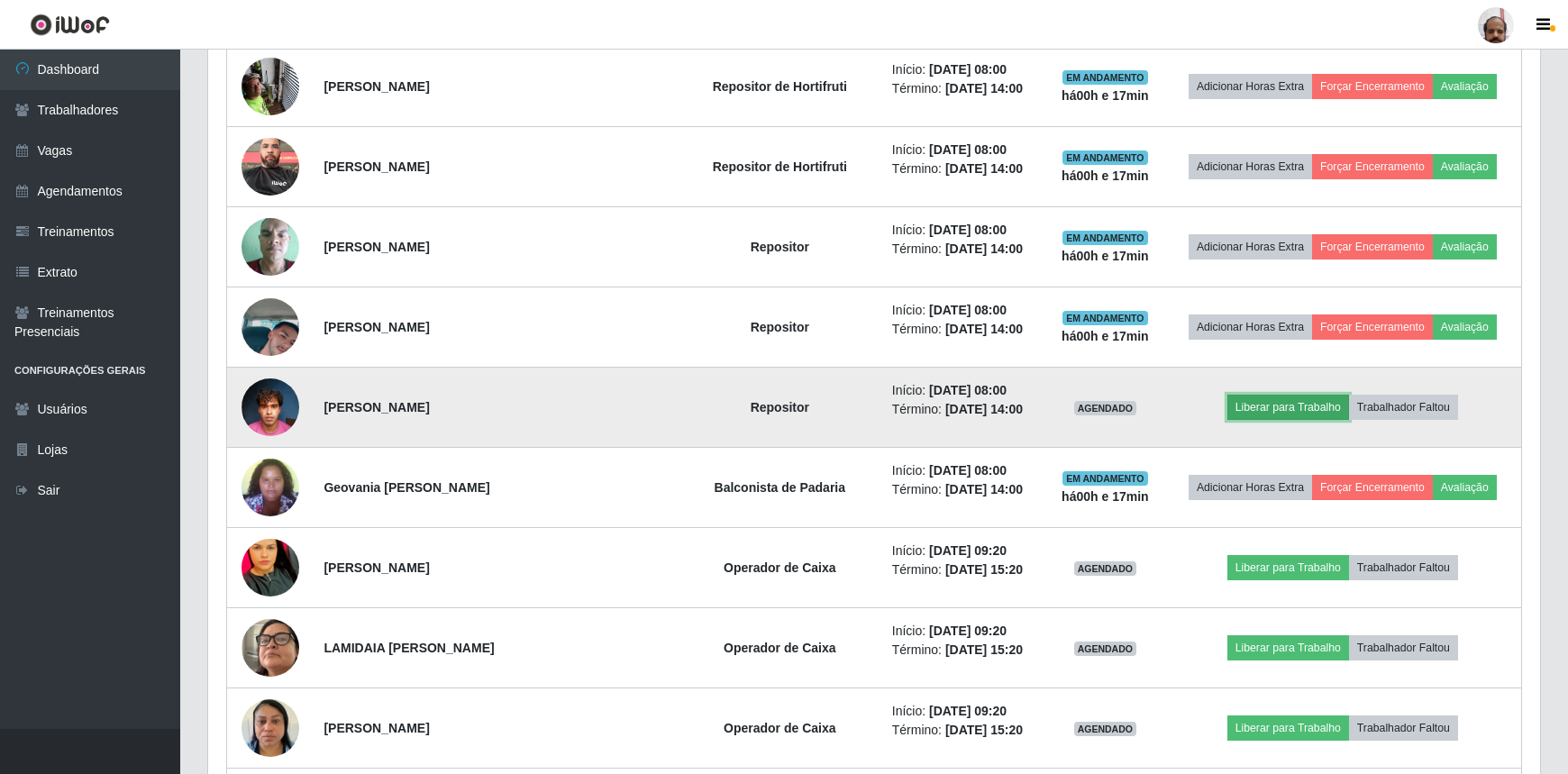
click at [1290, 411] on button "Liberar para Trabalho" at bounding box center [1288, 408] width 122 height 25
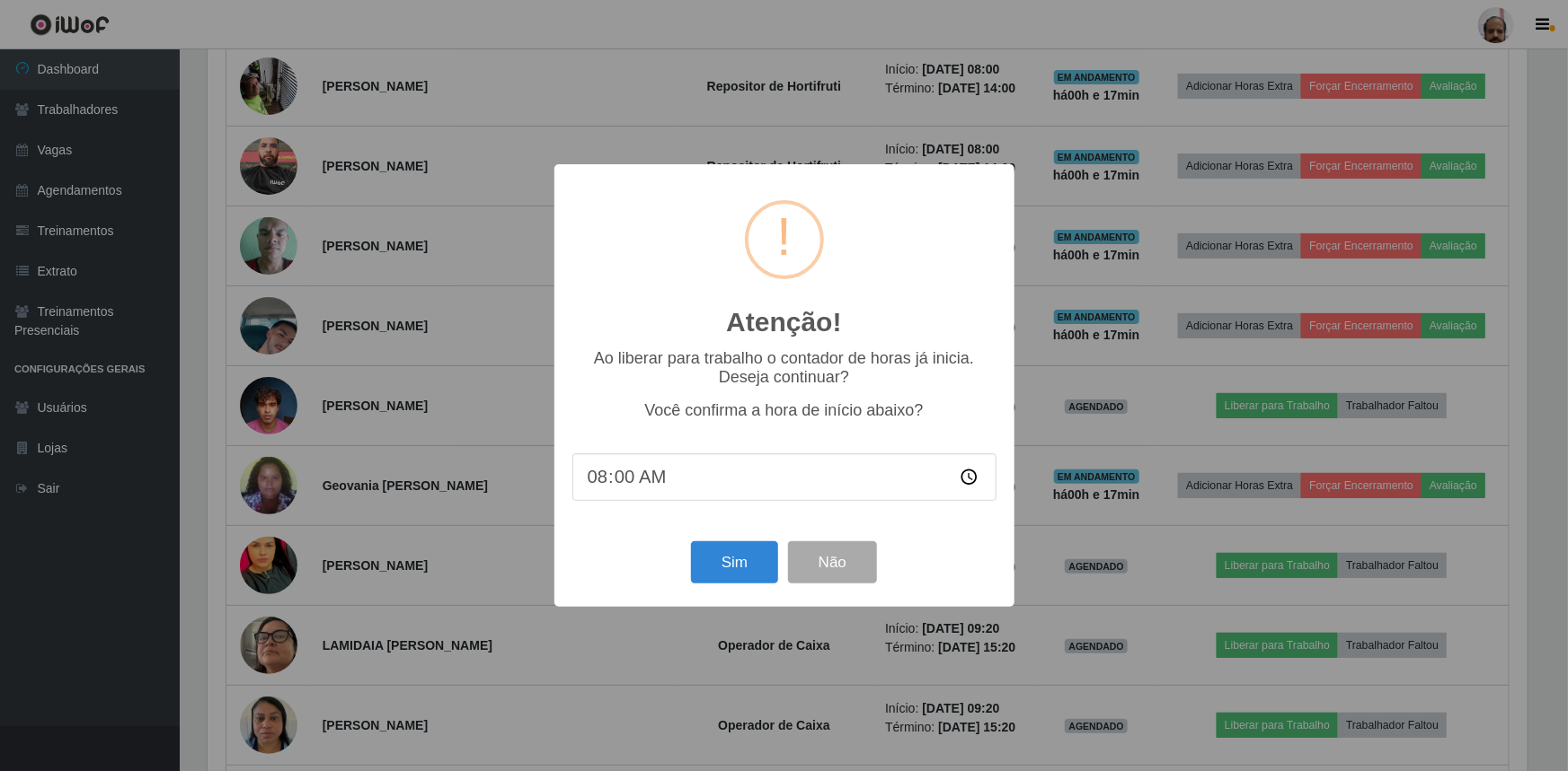
drag, startPoint x: 614, startPoint y: 476, endPoint x: 653, endPoint y: 494, distance: 43.0
click at [627, 481] on input "08:00" at bounding box center [784, 477] width 424 height 48
type input "08:17"
click at [736, 565] on button "Sim" at bounding box center [733, 562] width 87 height 42
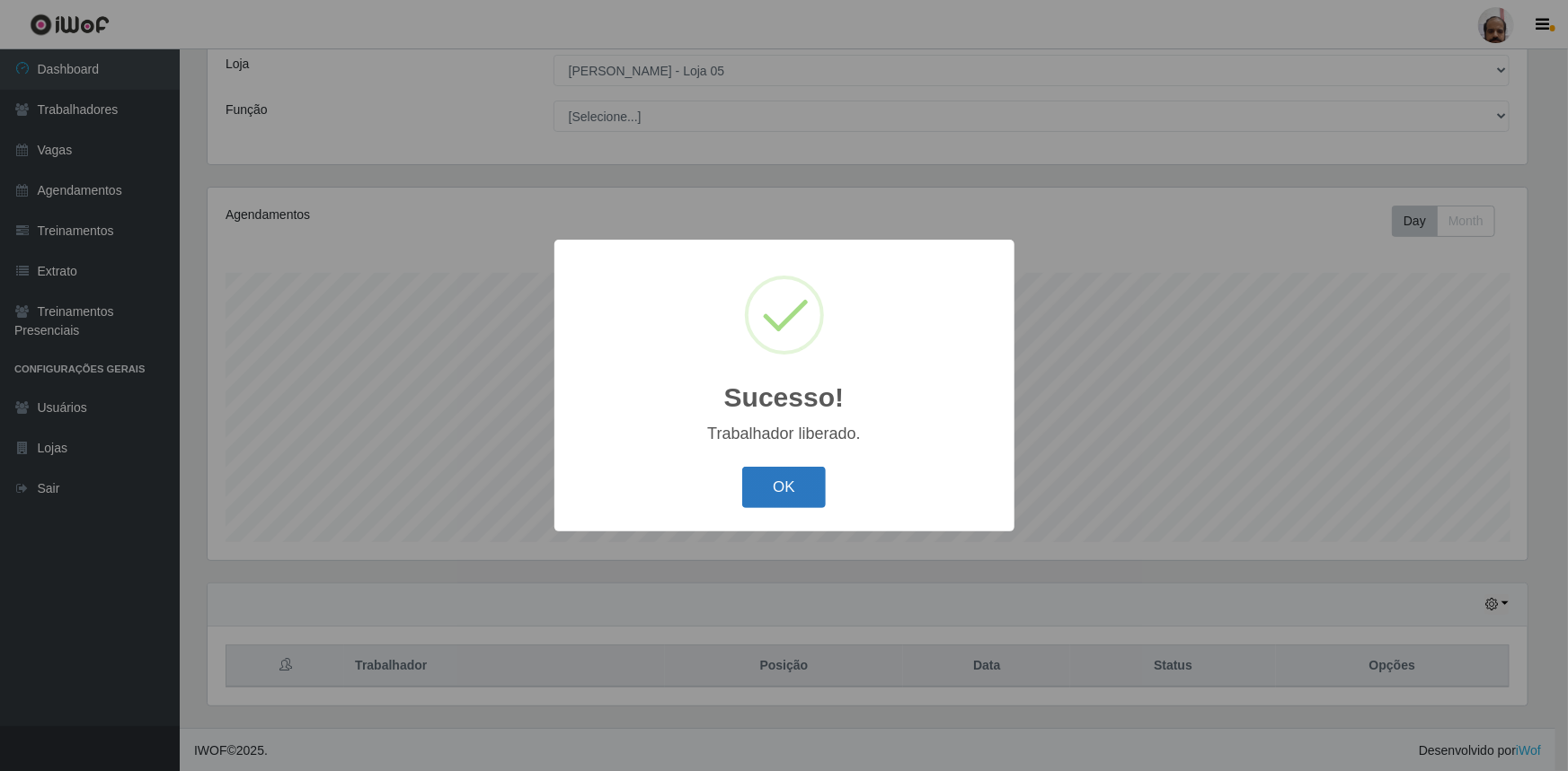
click at [785, 485] on button "OK" at bounding box center [784, 488] width 84 height 42
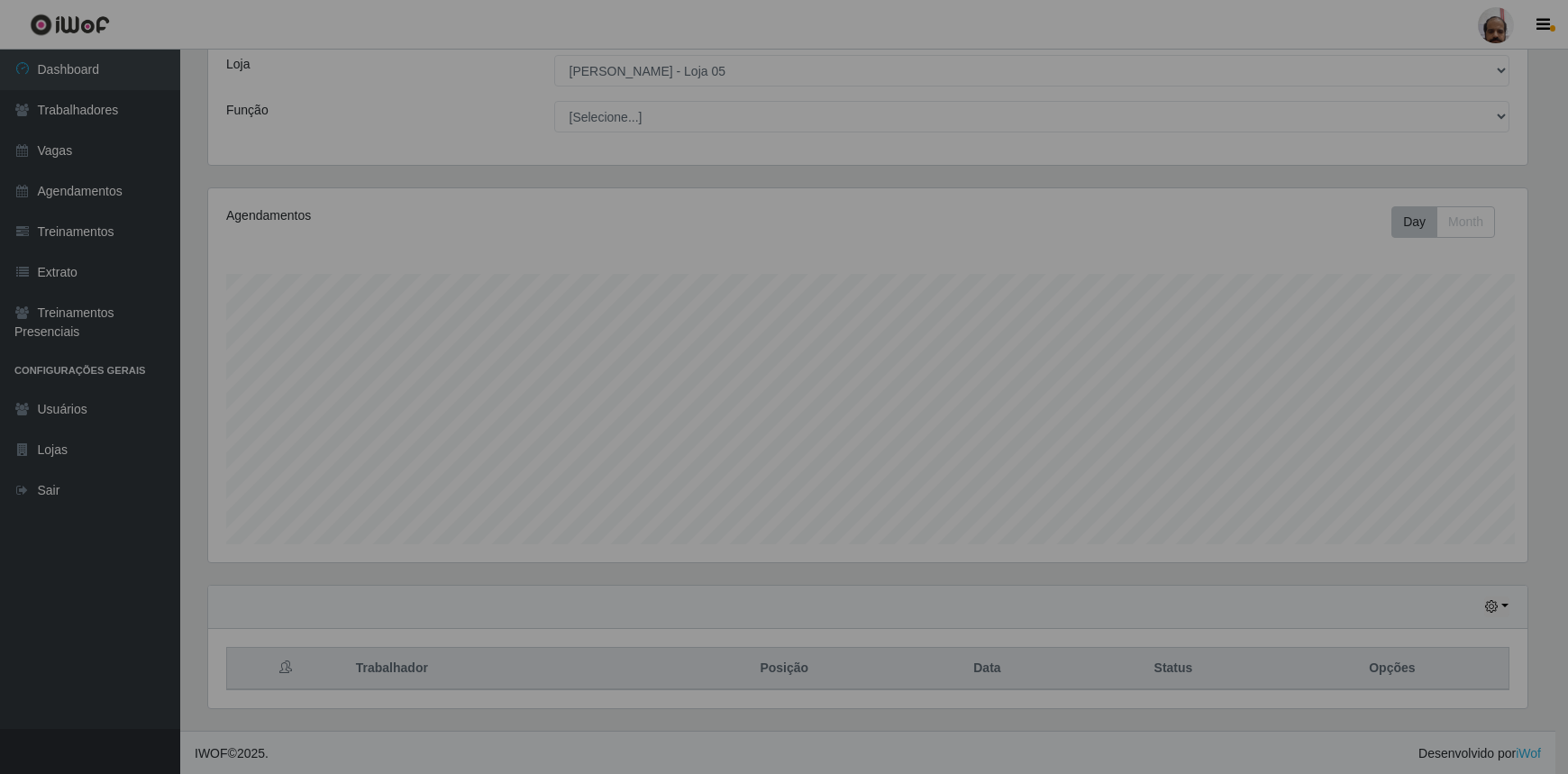
scroll to position [374, 1332]
